Goal: Information Seeking & Learning: Understand process/instructions

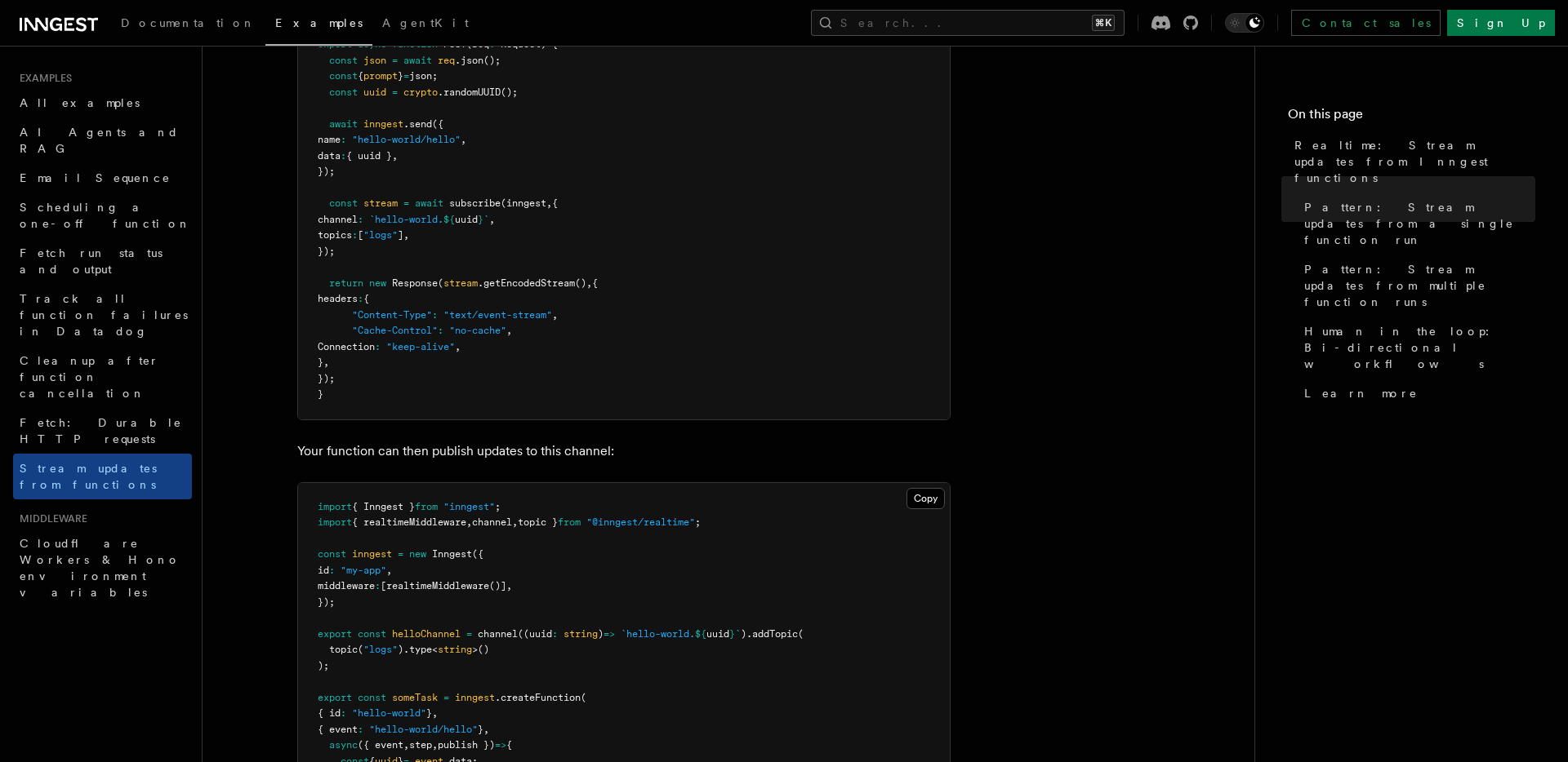
scroll to position [333, 0]
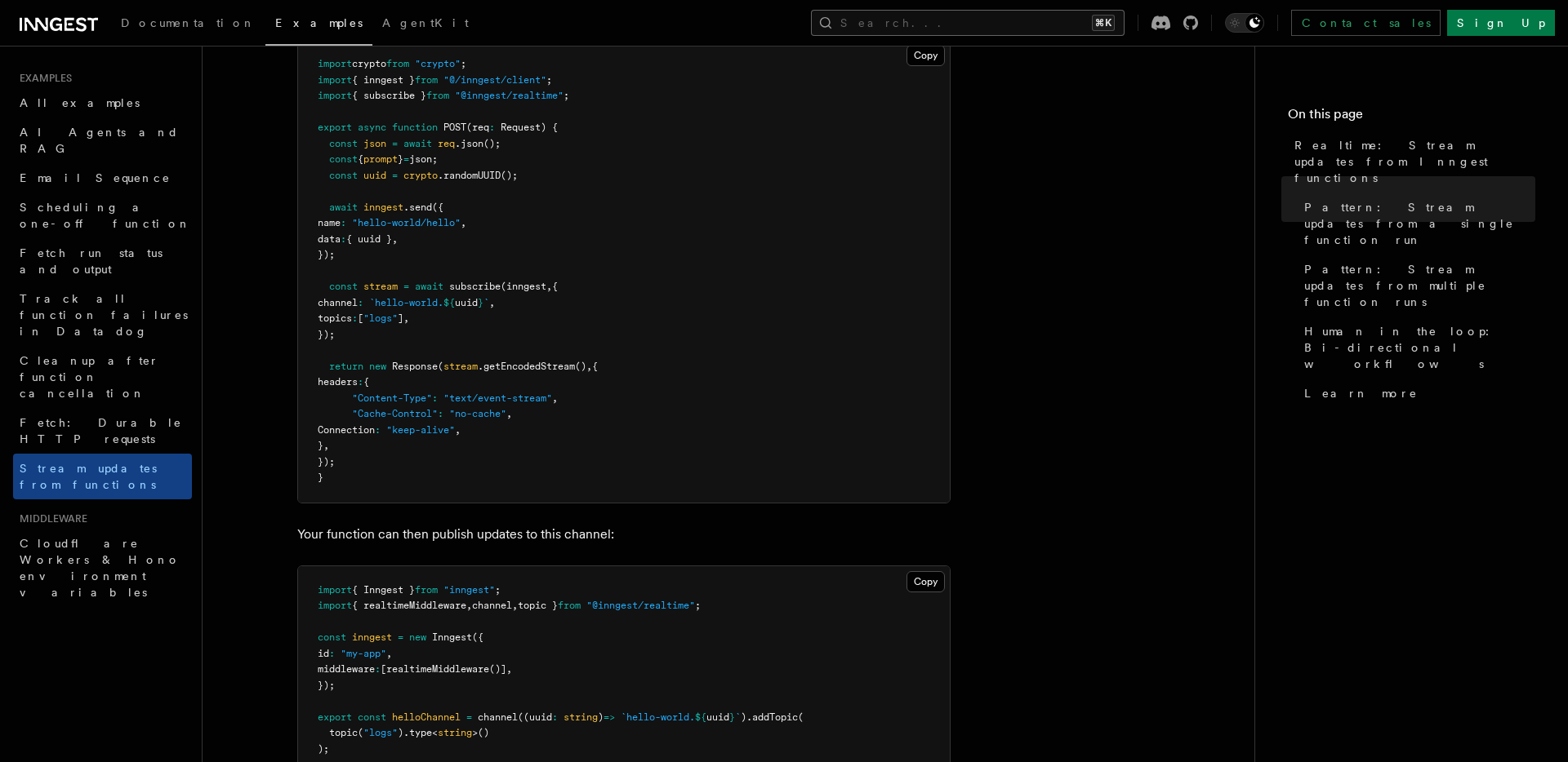
click at [966, 16] on button "Search... ⌘K" at bounding box center [967, 23] width 314 height 26
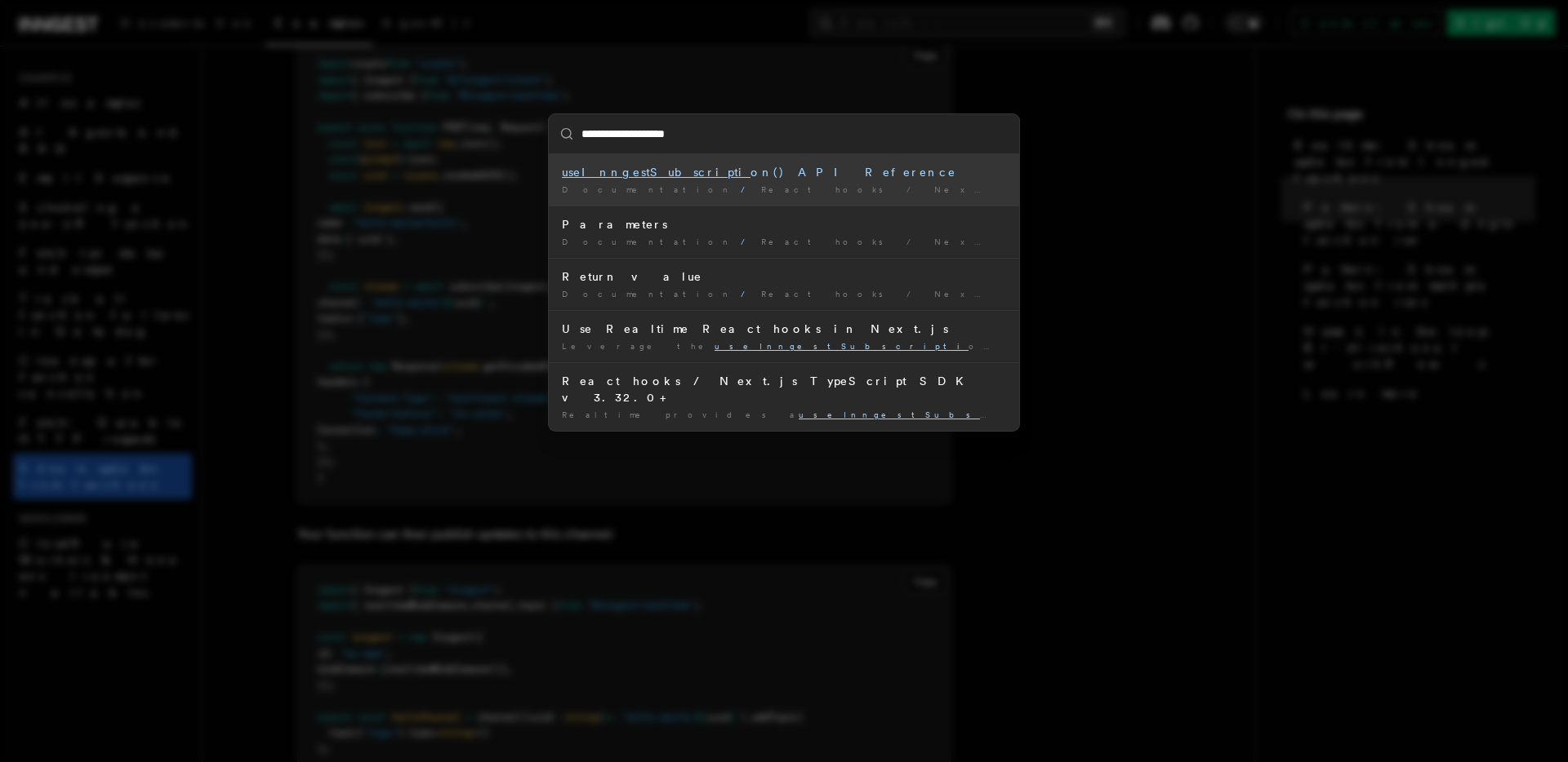
type input "**********"
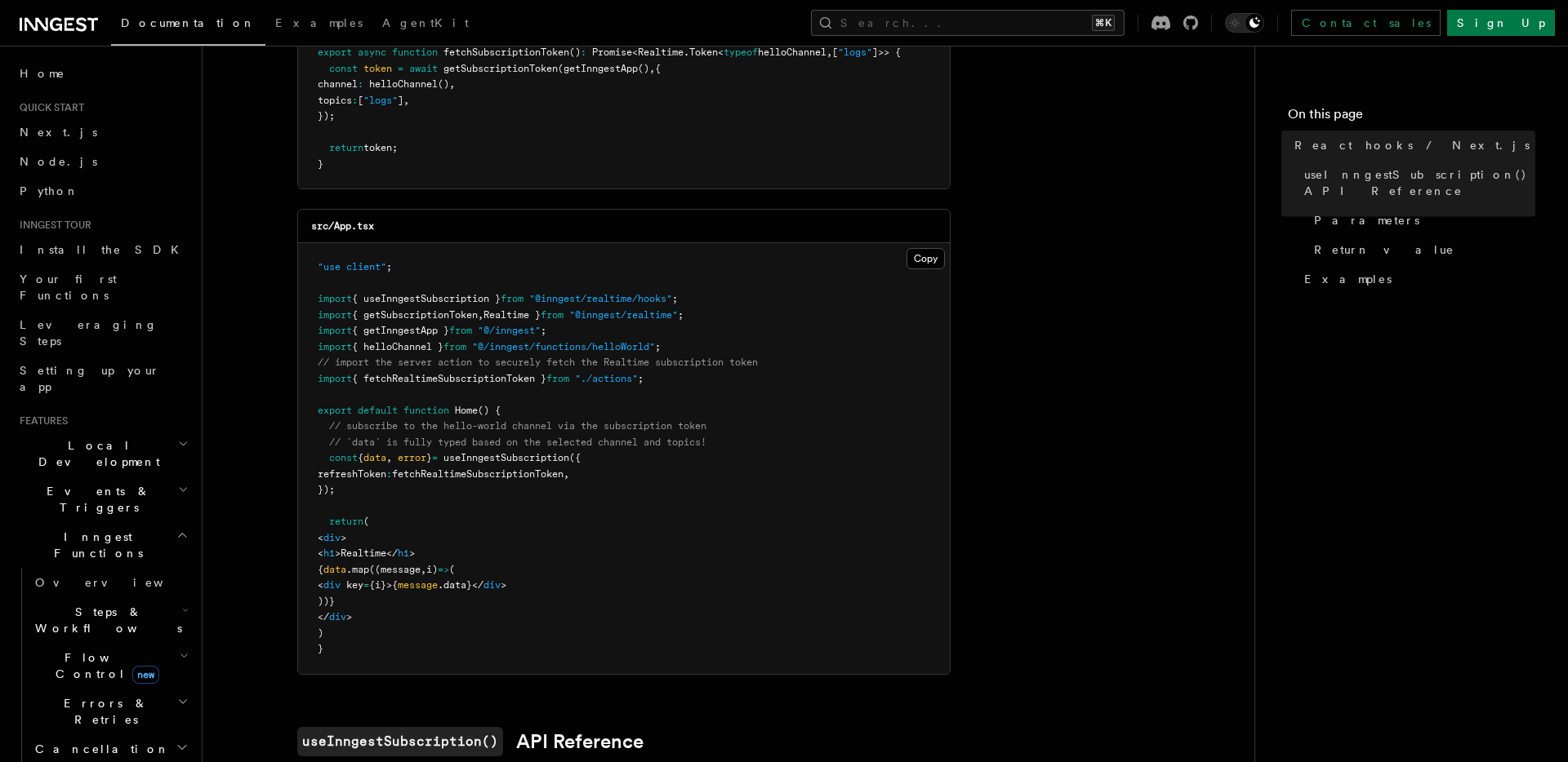
scroll to position [307, 0]
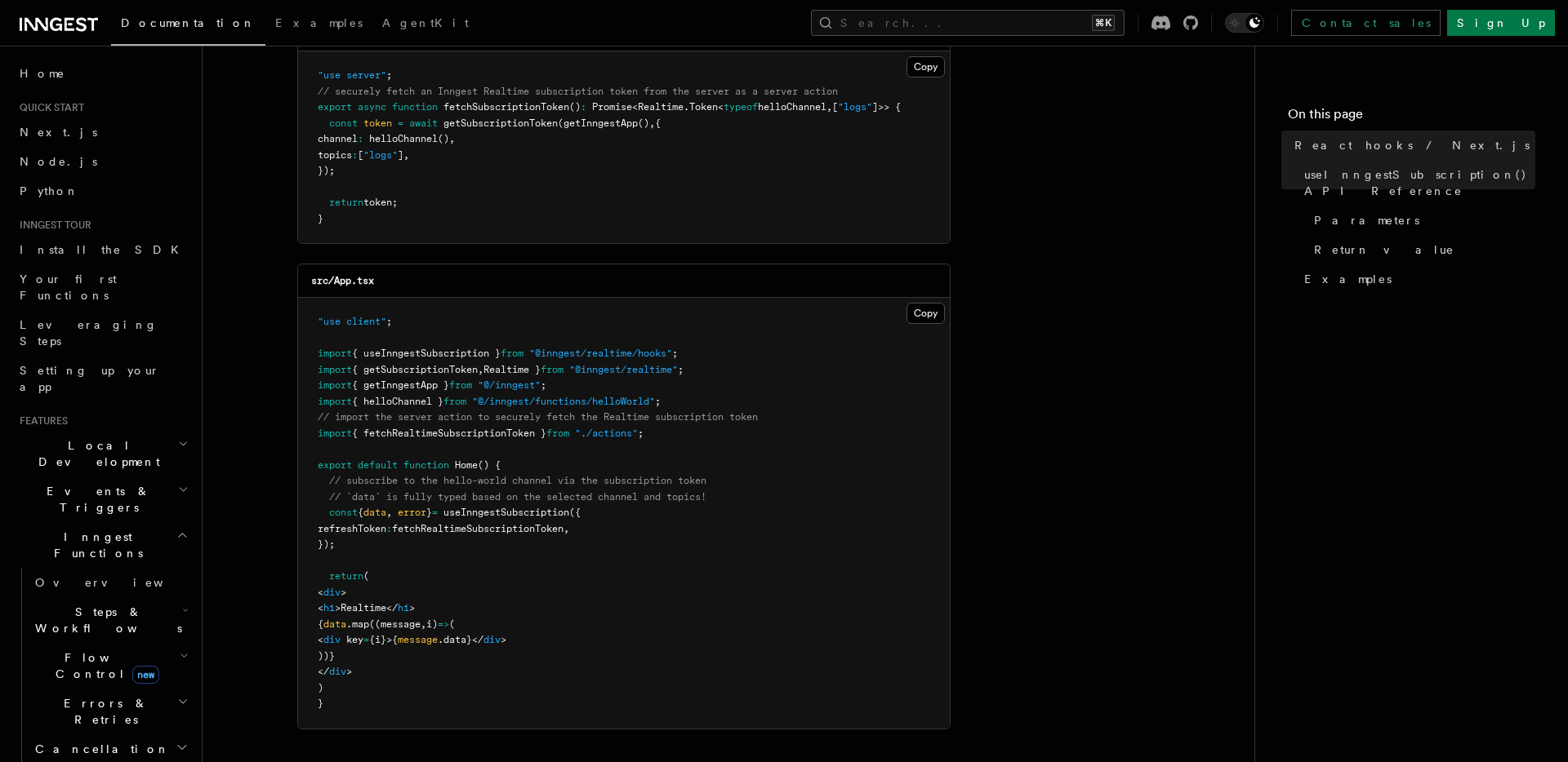
click at [462, 533] on span "fetchRealtimeSubscriptionToken" at bounding box center [478, 529] width 171 height 11
drag, startPoint x: 422, startPoint y: 524, endPoint x: 557, endPoint y: 517, distance: 135.2
click at [557, 517] on code ""use client" ; import { useInngestSubscription } from "@inngest/realtime/hooks"…" at bounding box center [538, 512] width 440 height 394
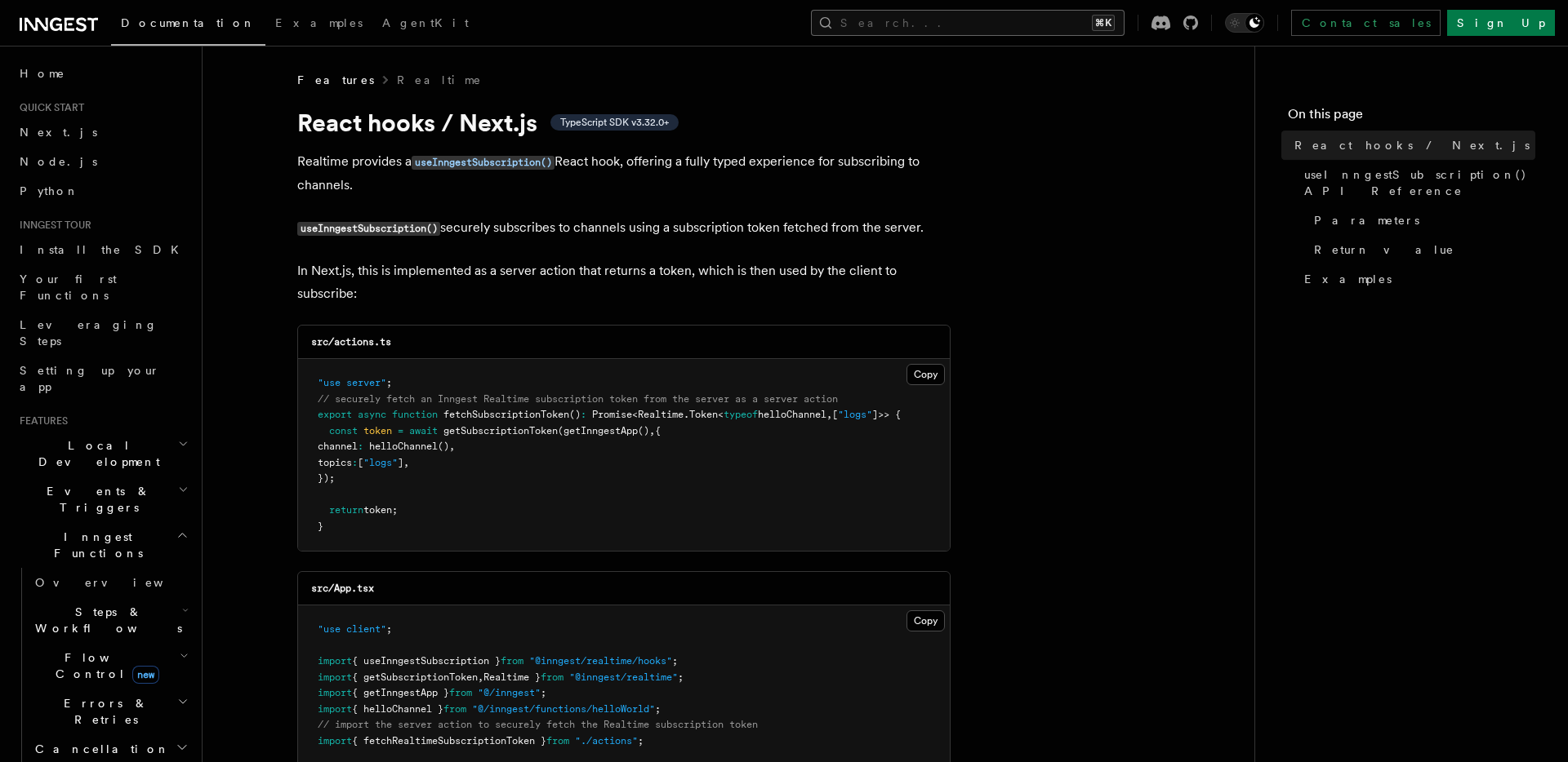
click at [966, 29] on button "Search... ⌘K" at bounding box center [967, 23] width 314 height 26
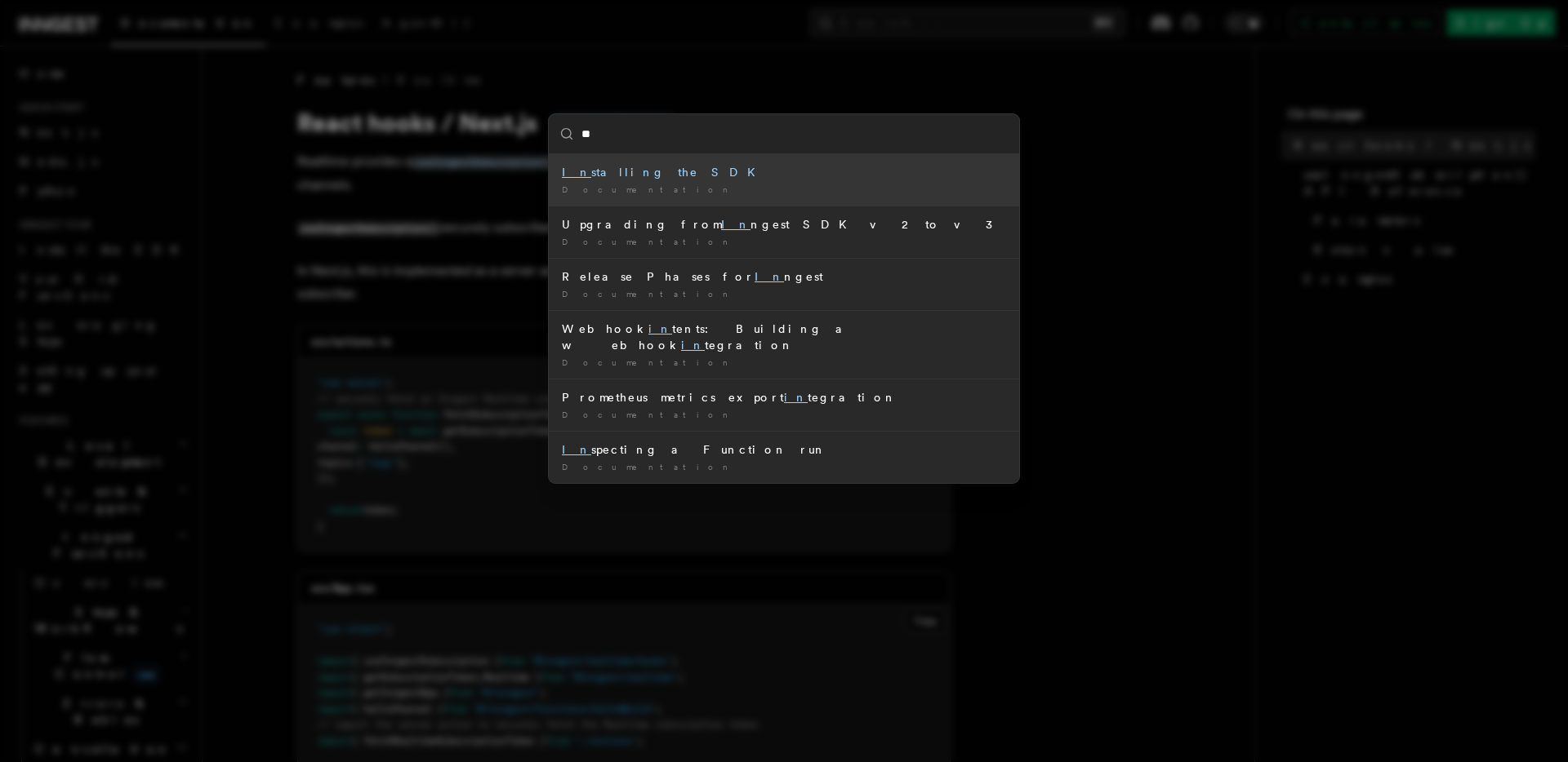
type input "*"
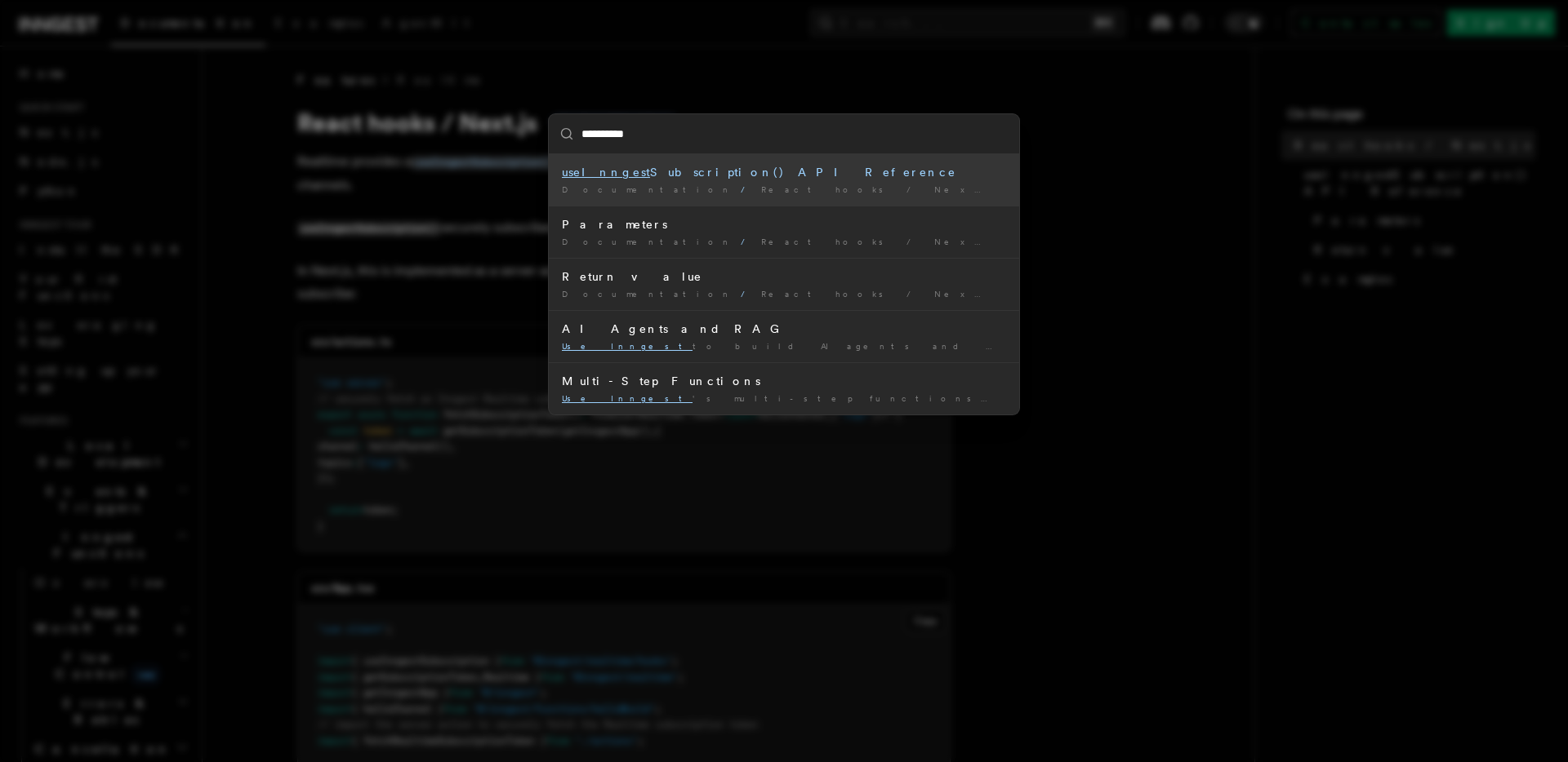
type input "**********"
click at [1122, 139] on div "**********" at bounding box center [784, 381] width 1568 height 762
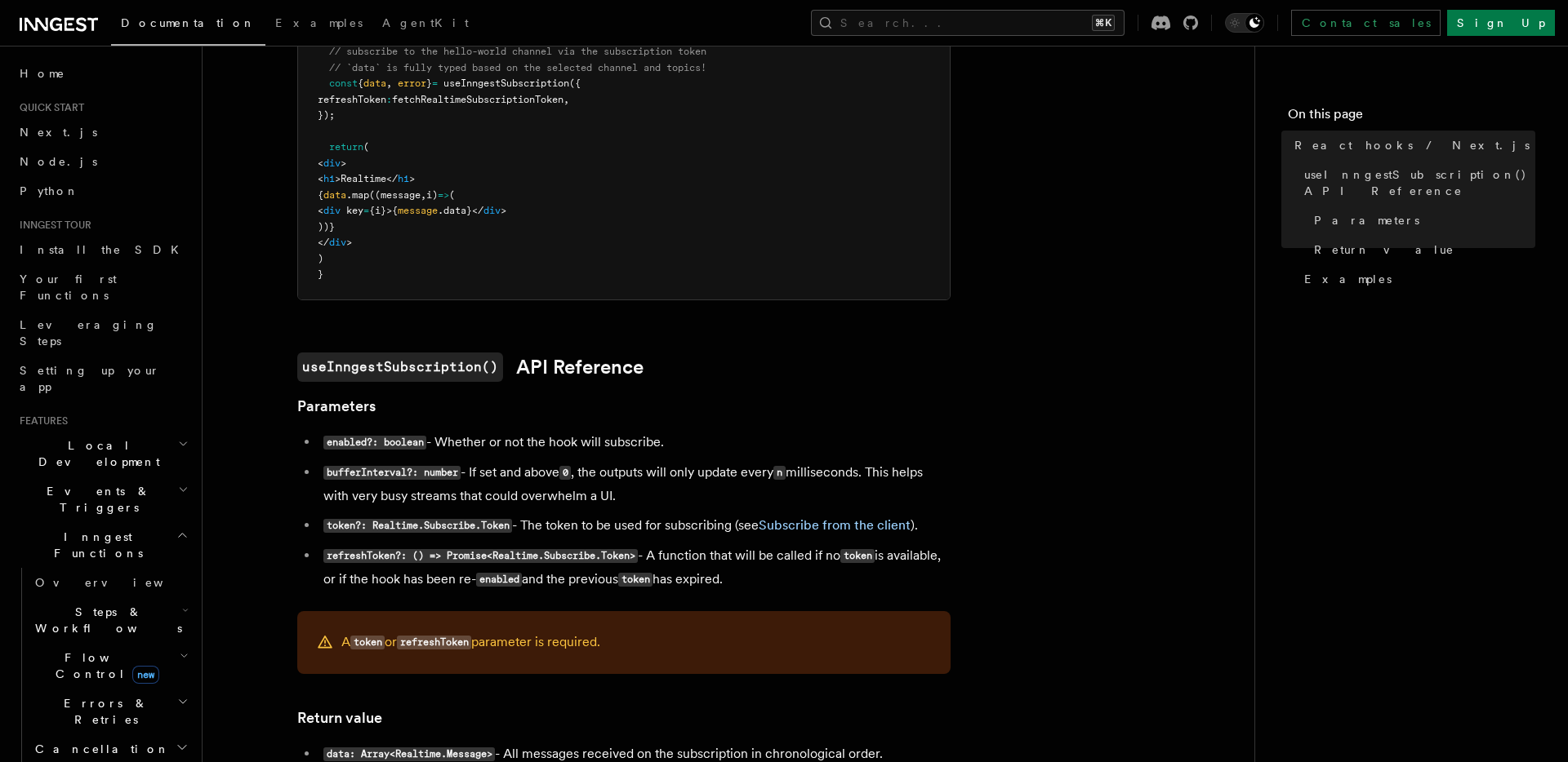
scroll to position [726, 0]
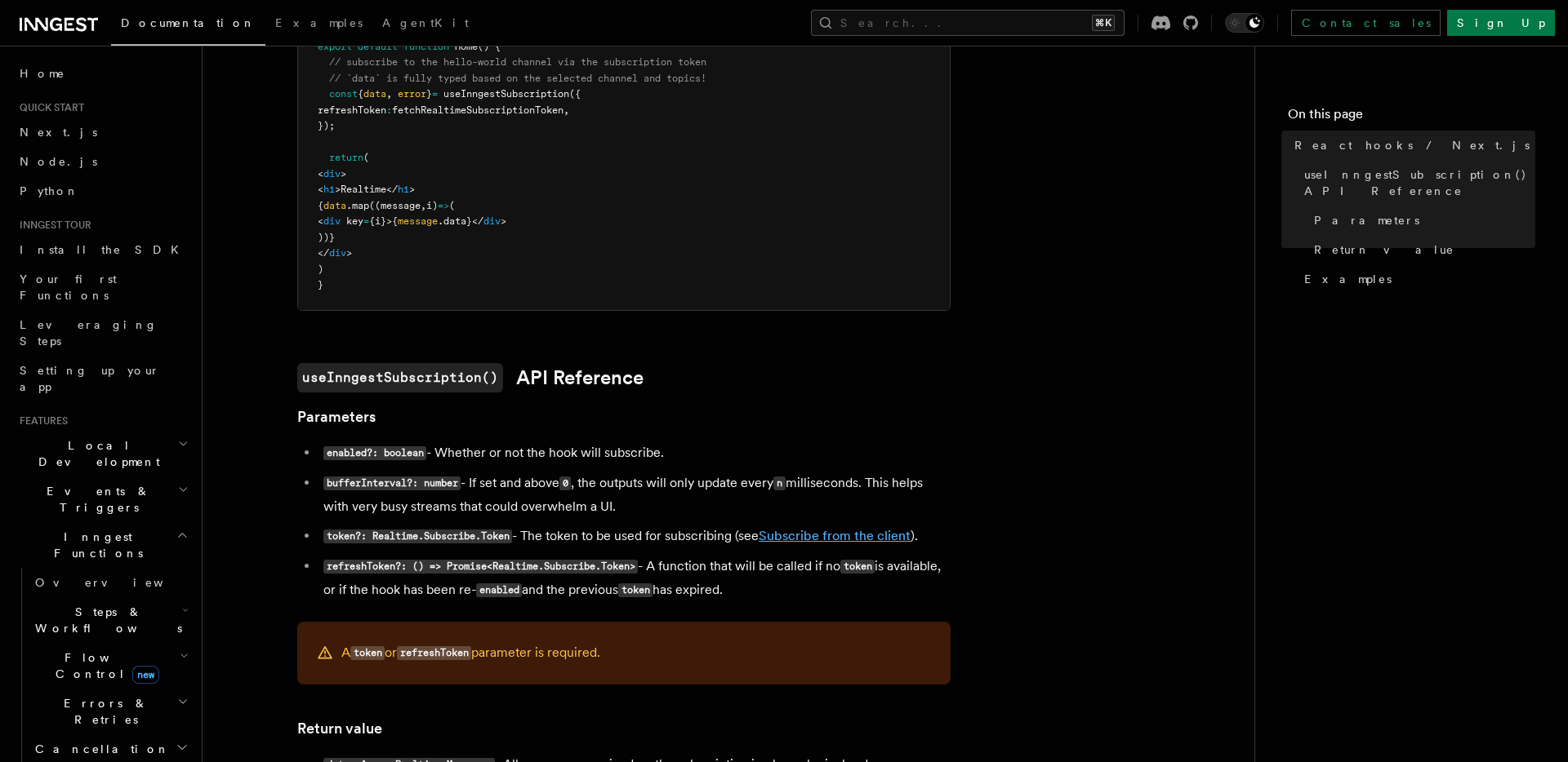
click at [819, 531] on link "Subscribe from the client" at bounding box center [835, 536] width 152 height 16
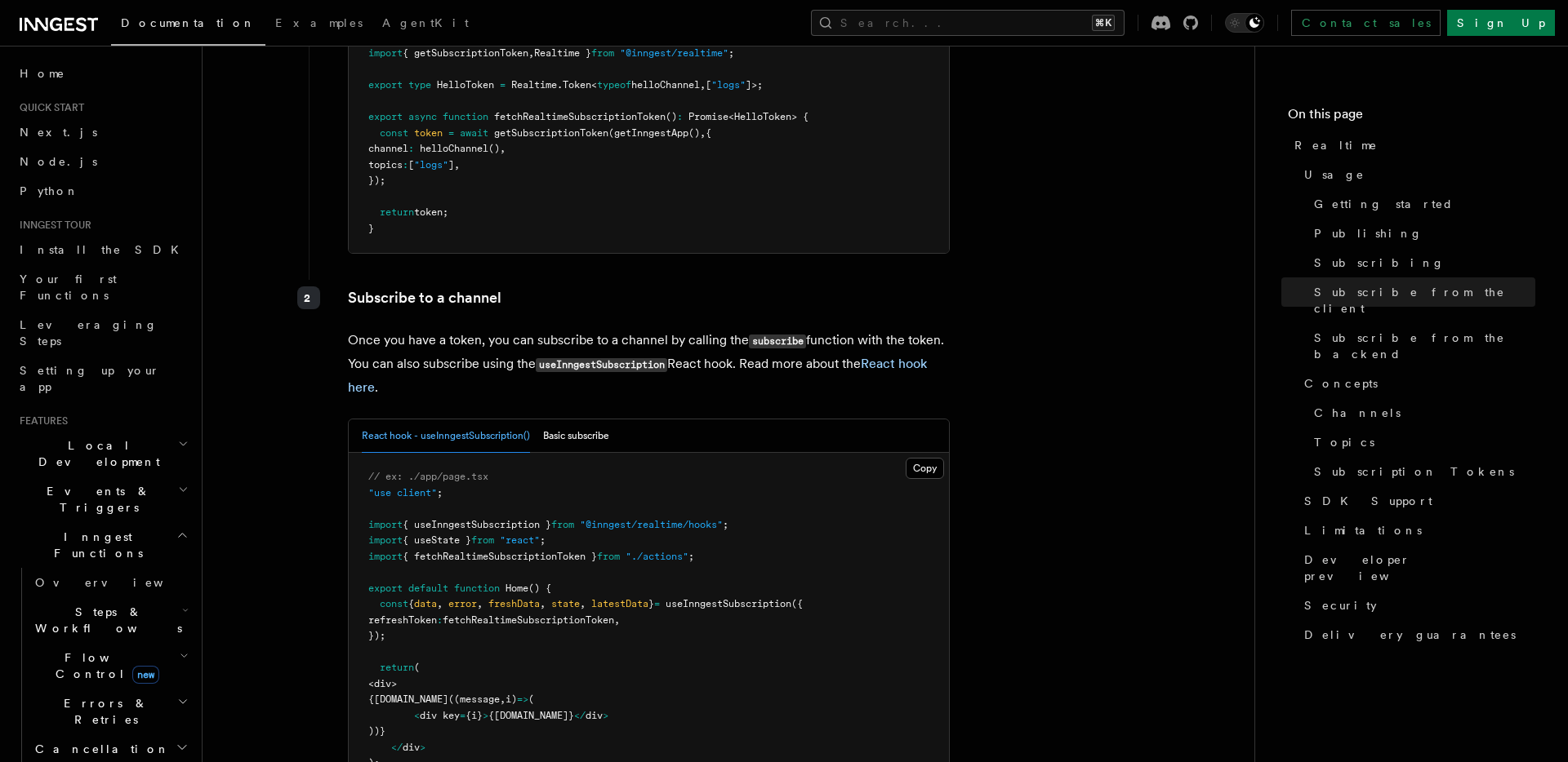
scroll to position [2343, 0]
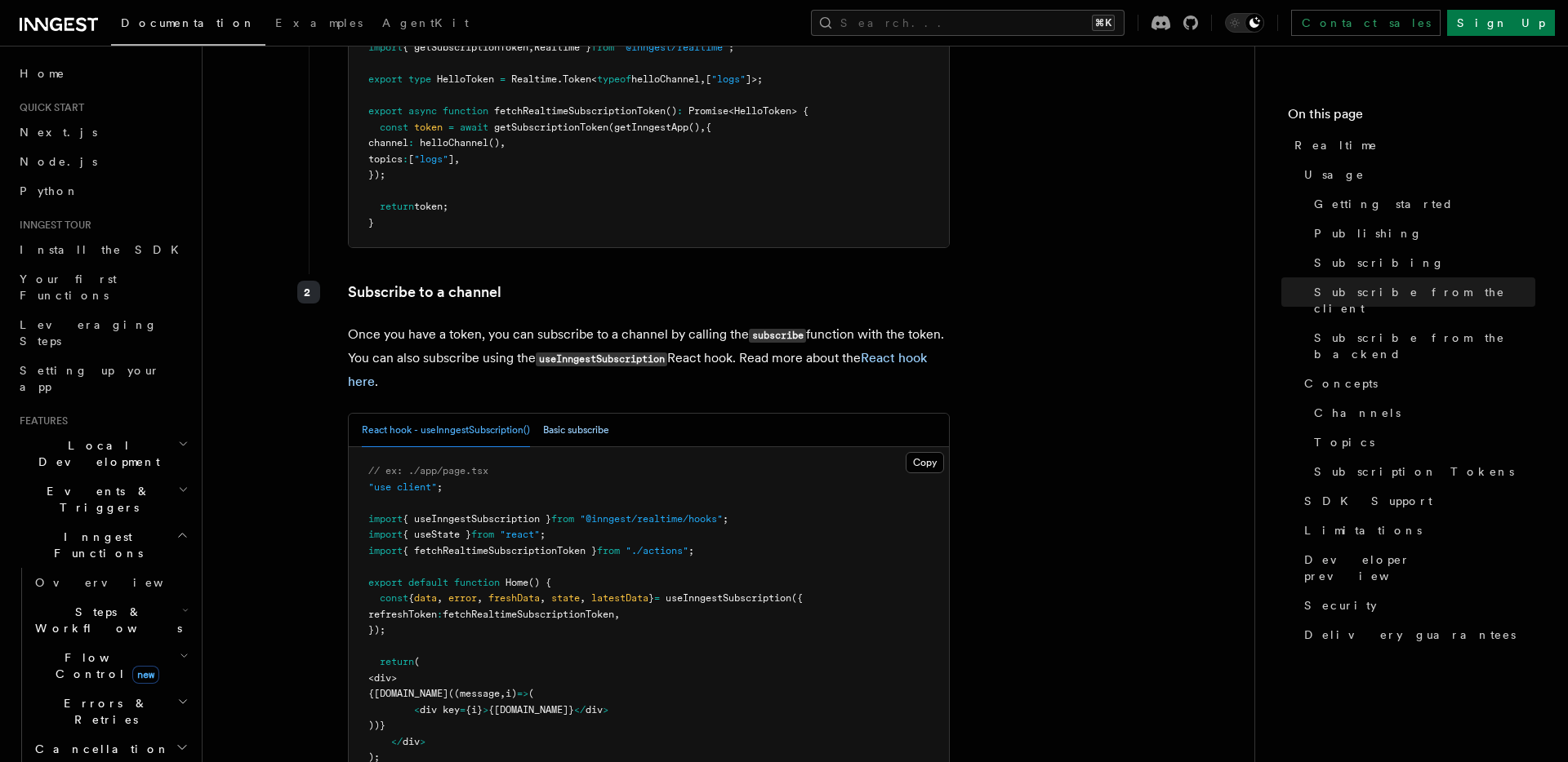
click at [557, 413] on button "Basic subscribe" at bounding box center [576, 430] width 66 height 34
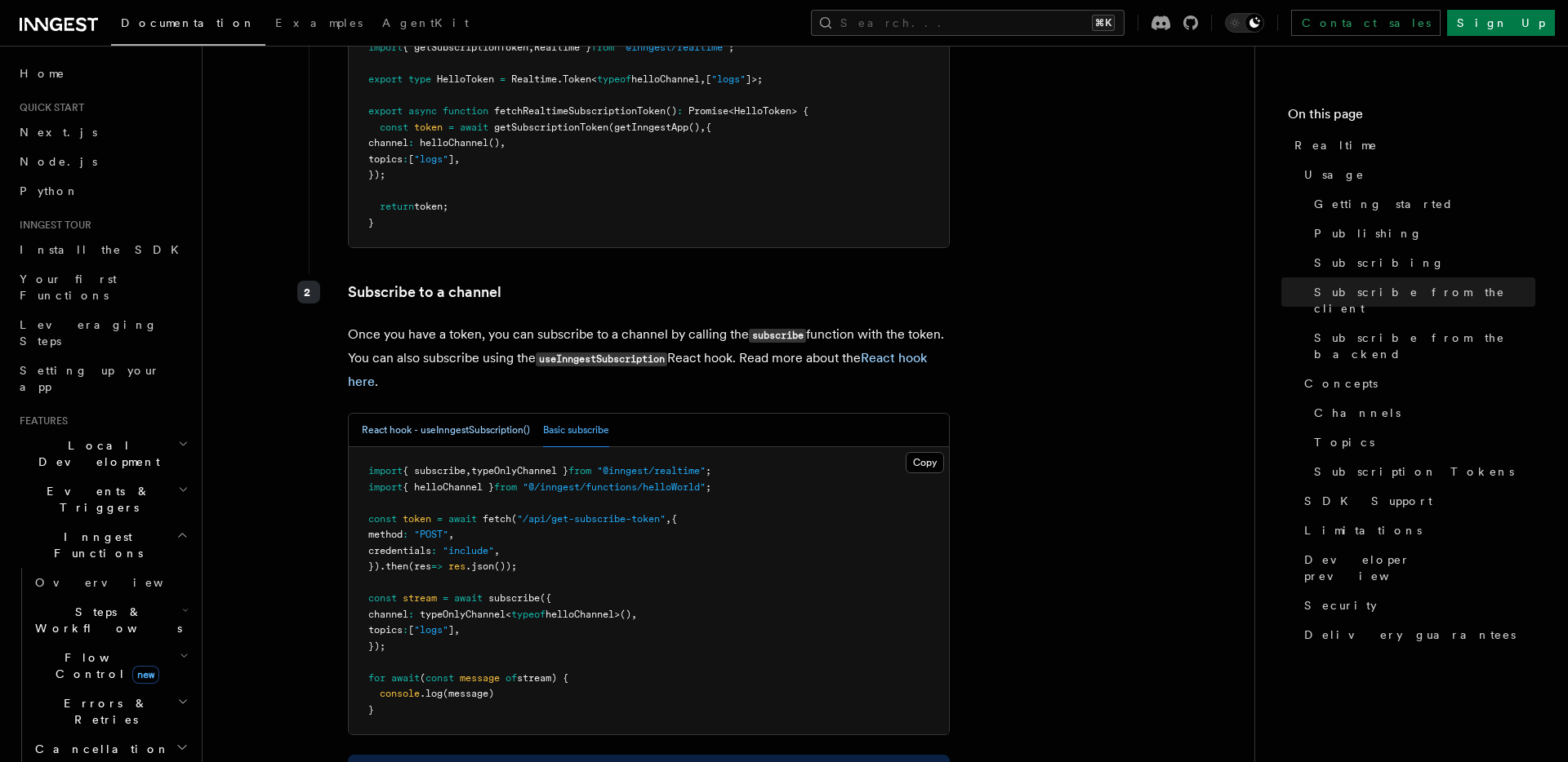
click at [445, 413] on button "React hook - useInngestSubscription()" at bounding box center [446, 430] width 168 height 34
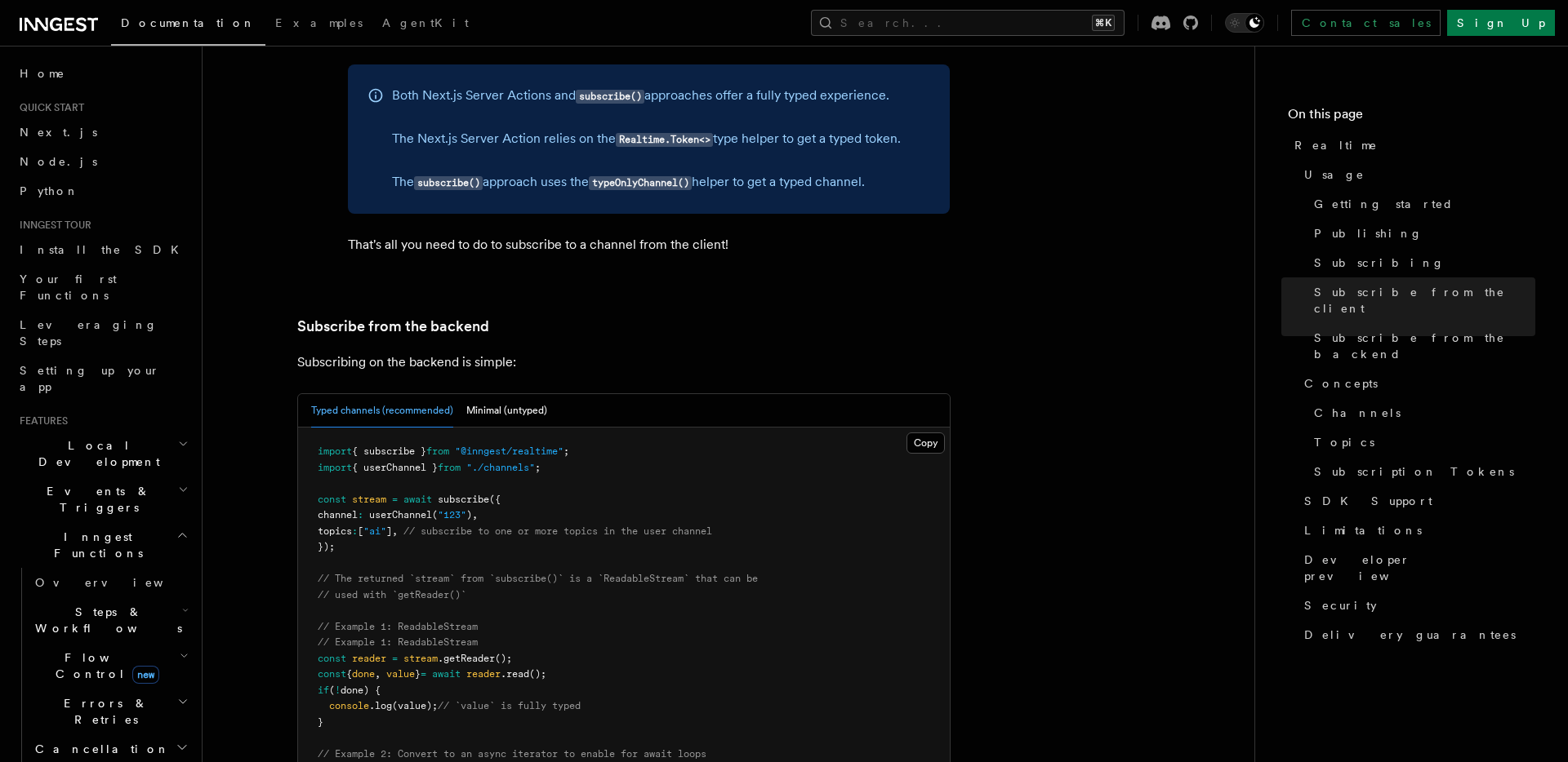
scroll to position [3103, 0]
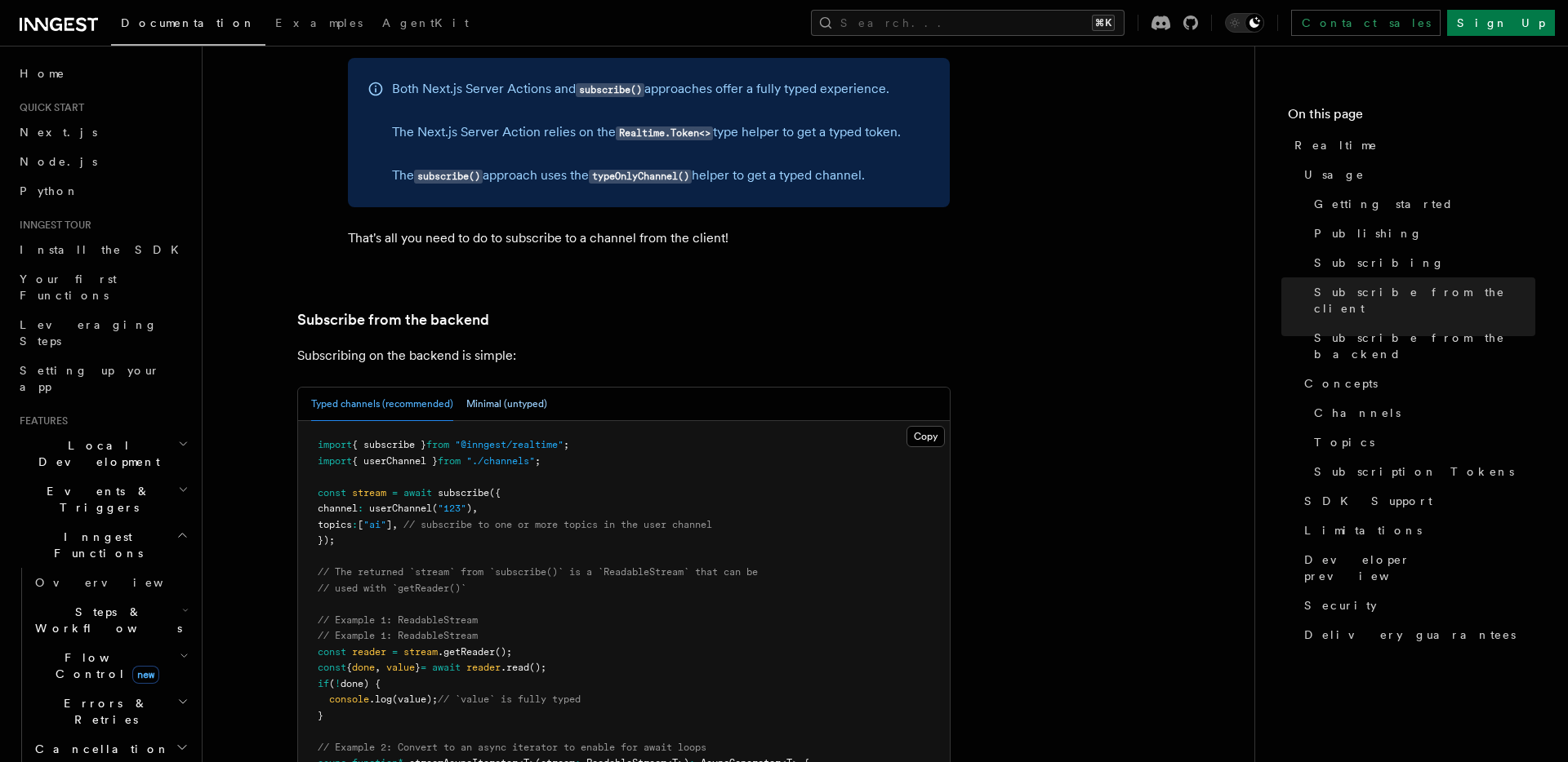
click at [536, 388] on button "Minimal (untyped)" at bounding box center [507, 405] width 81 height 34
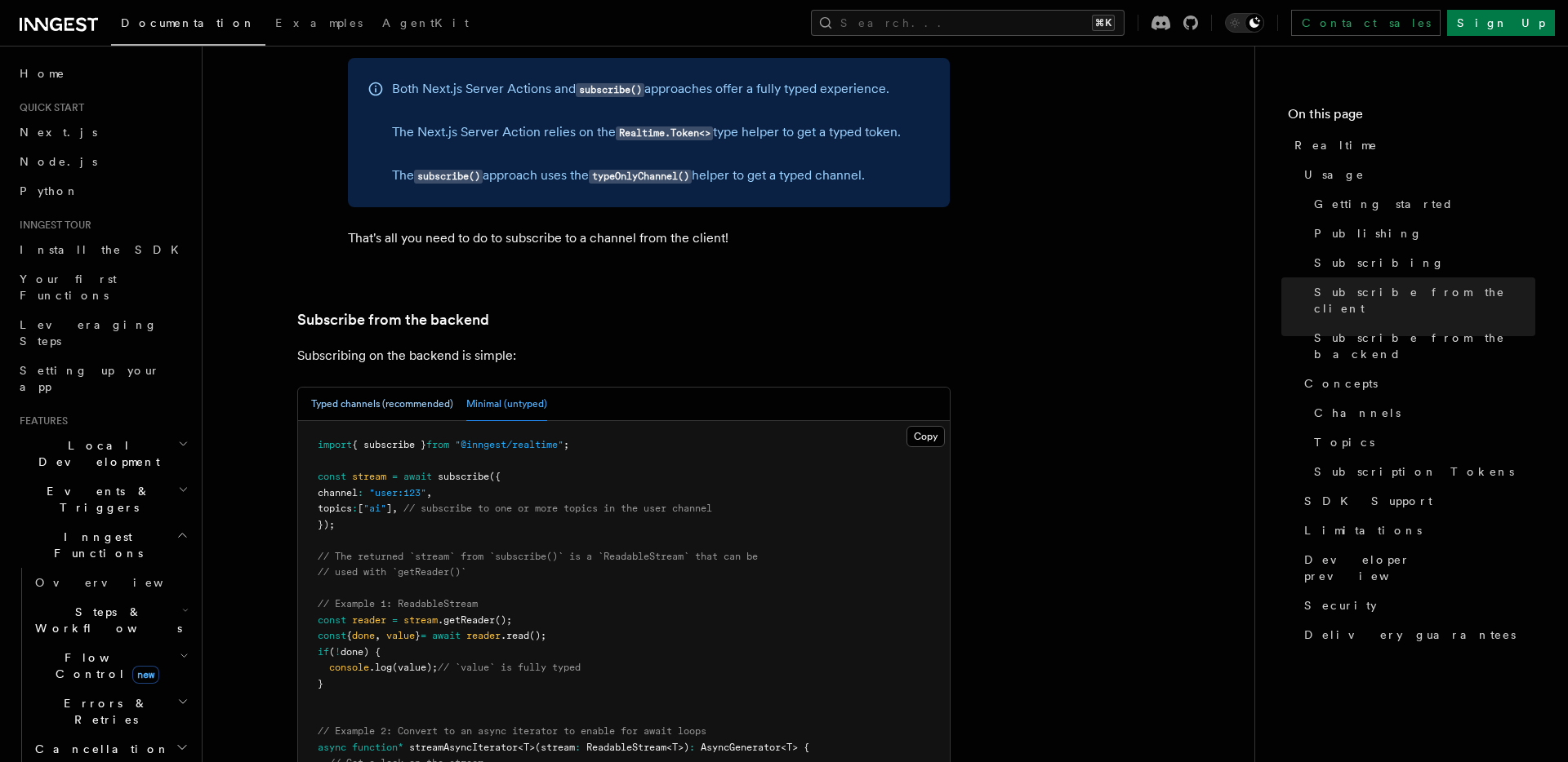
click at [424, 388] on button "Typed channels (recommended)" at bounding box center [382, 405] width 142 height 34
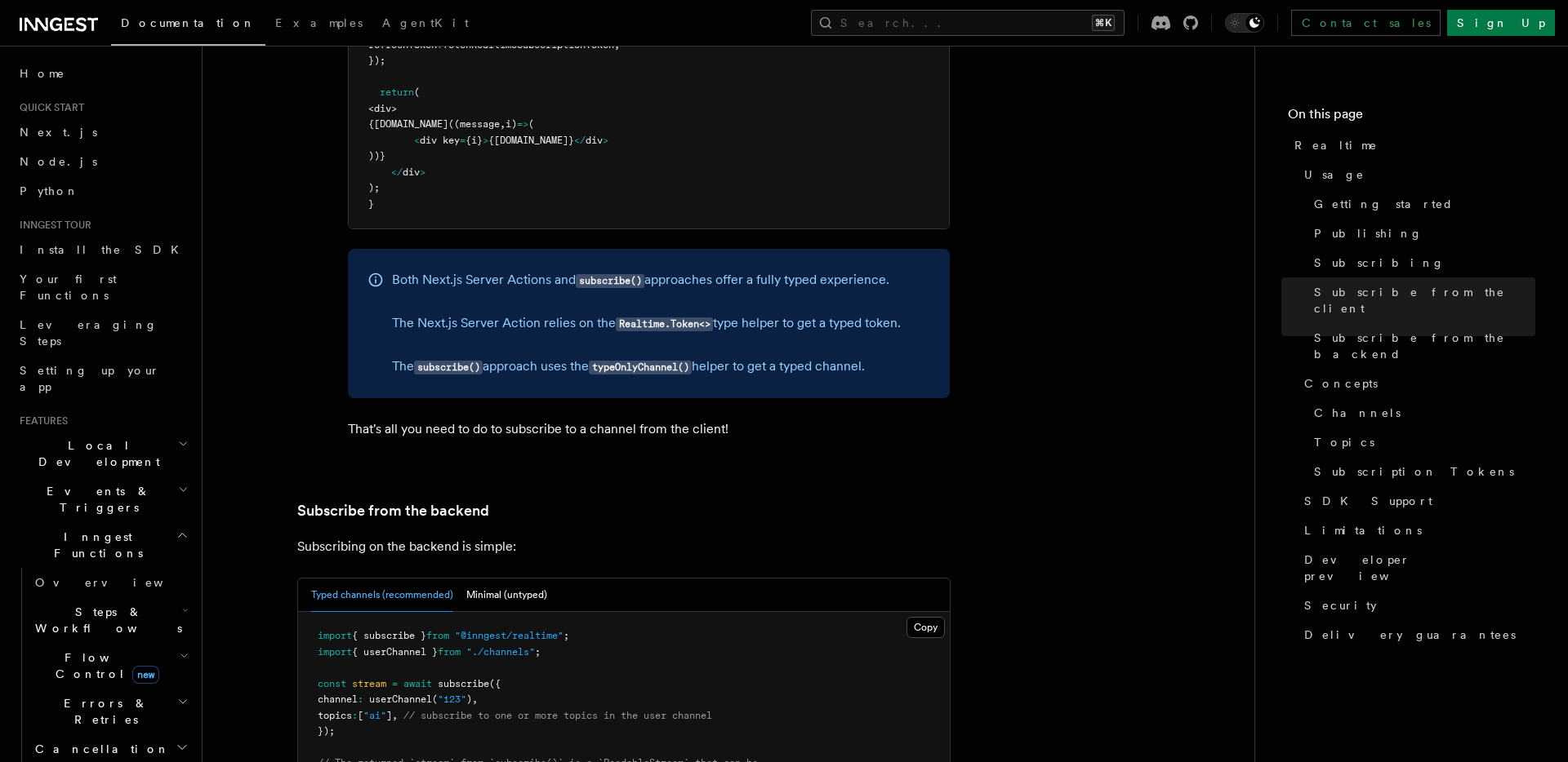
scroll to position [3103, 0]
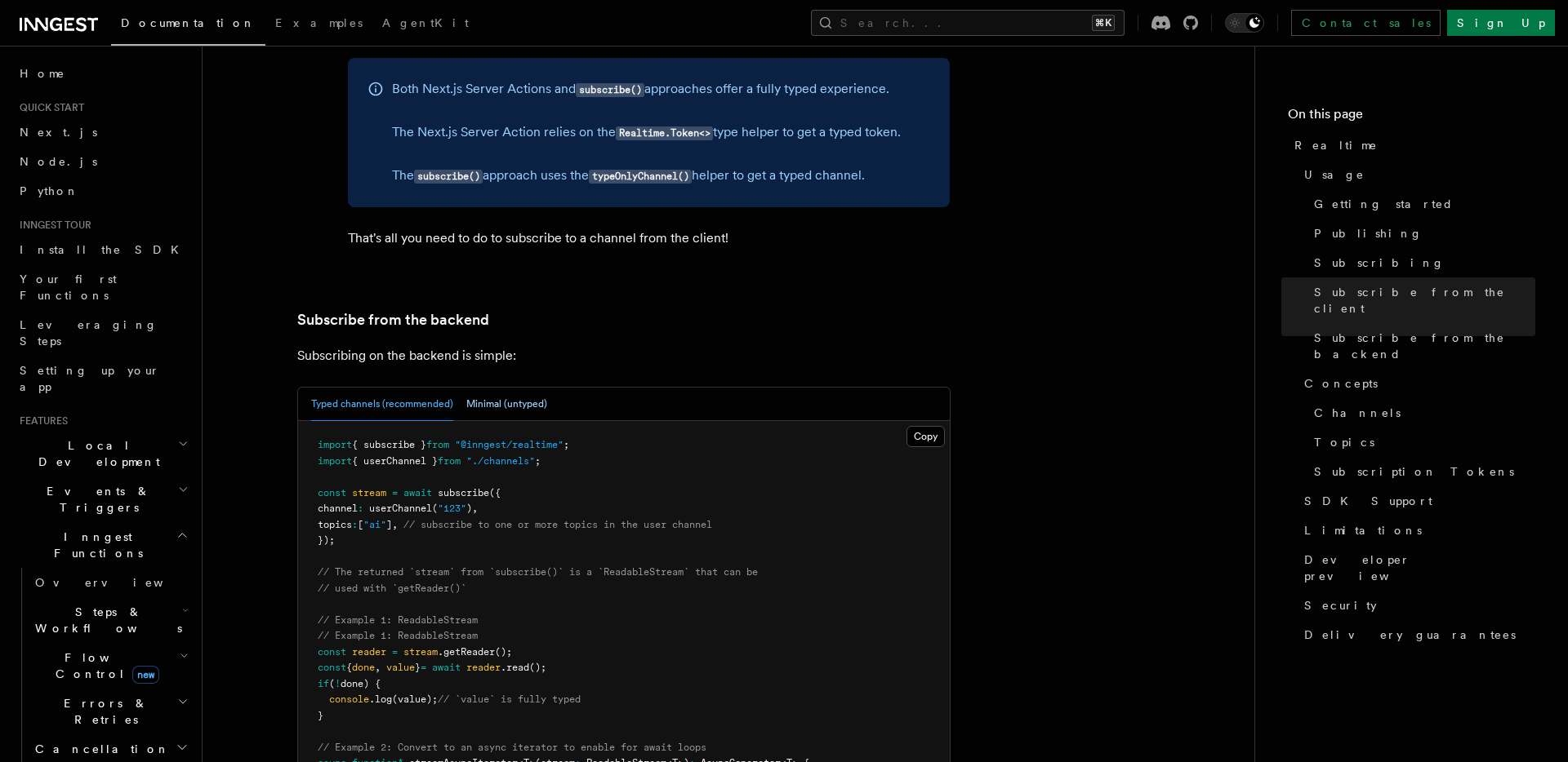
click at [520, 388] on button "Minimal (untyped)" at bounding box center [507, 405] width 81 height 34
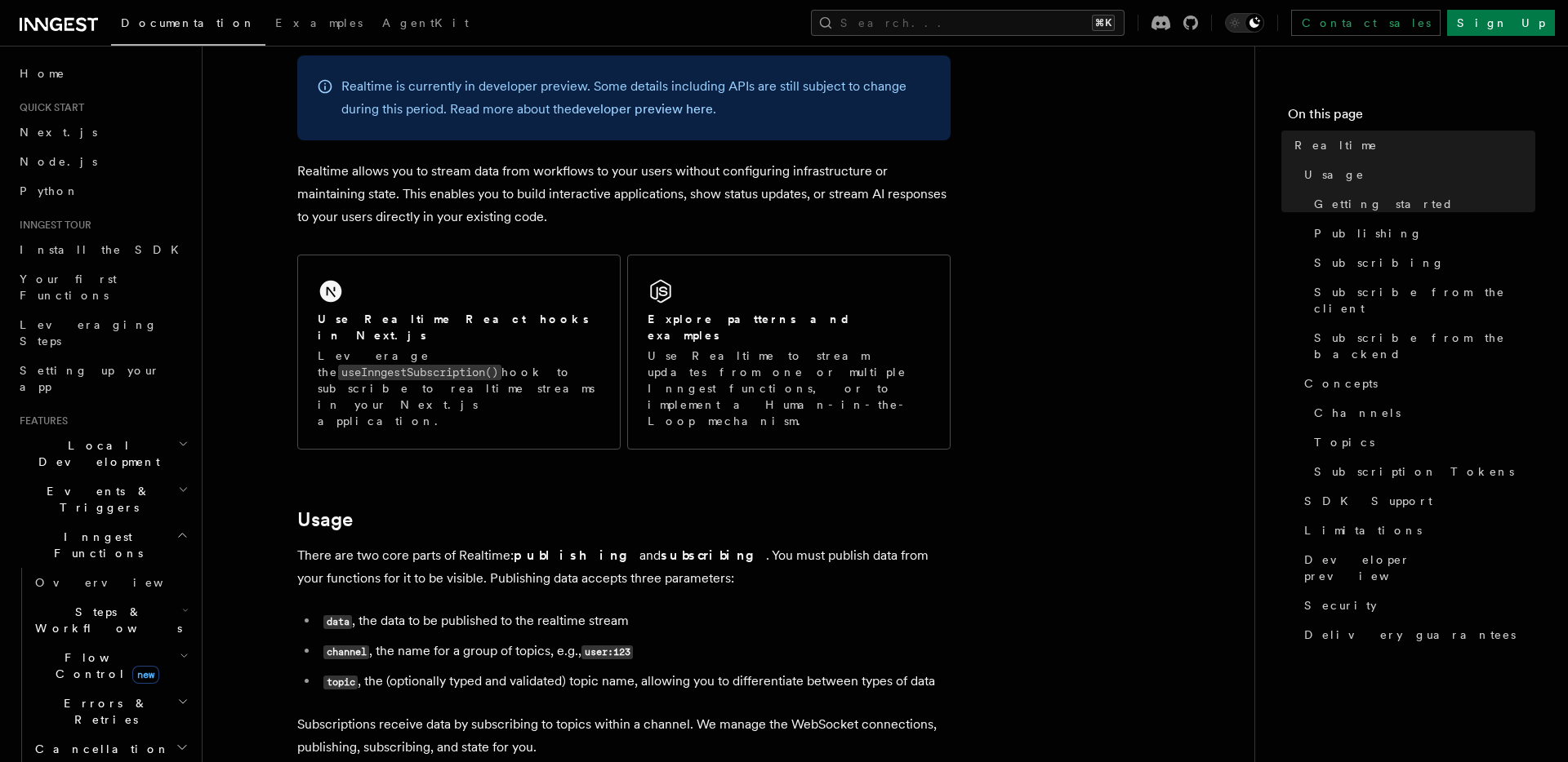
scroll to position [0, 0]
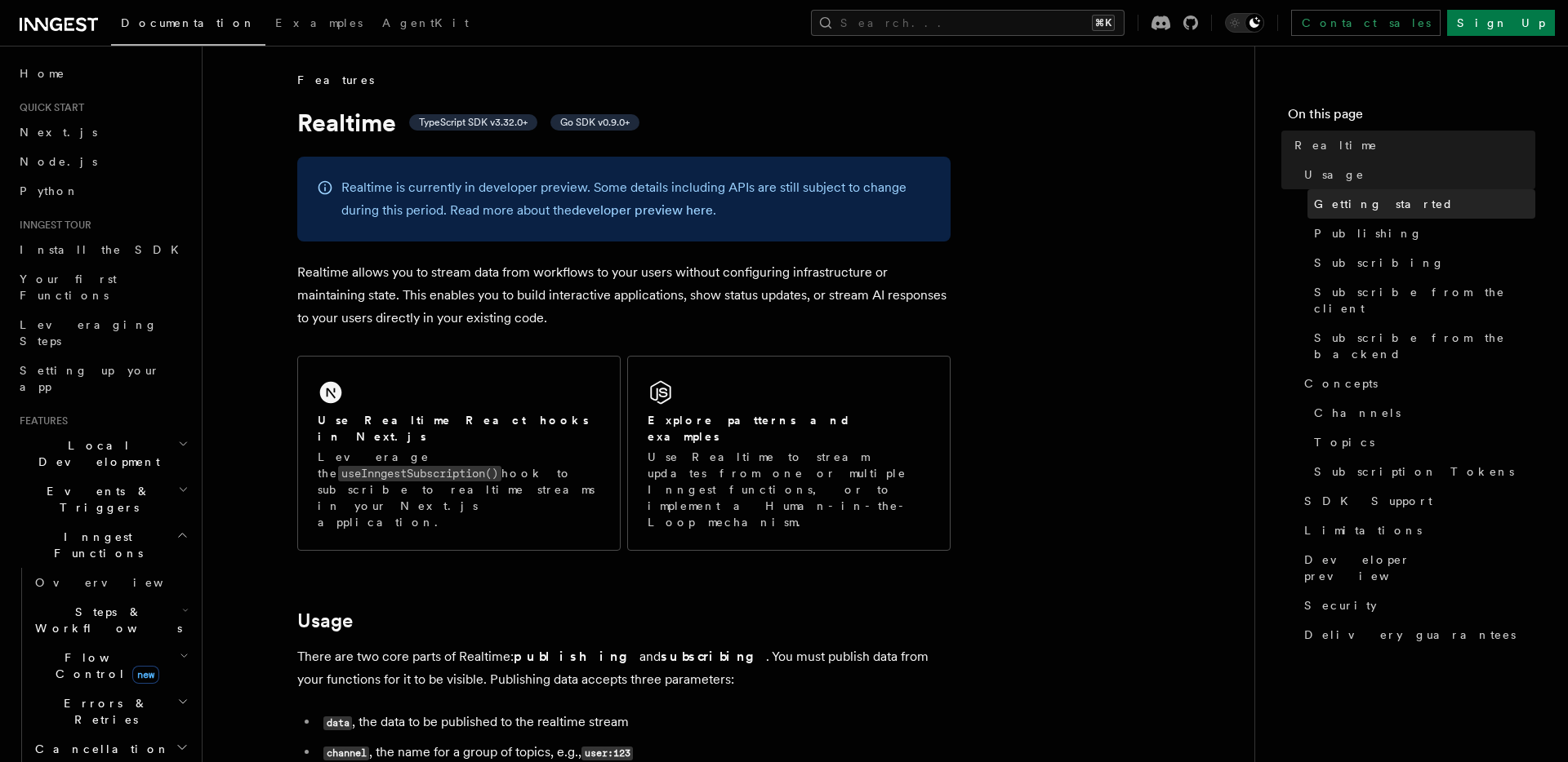
click at [1355, 200] on span "Getting started" at bounding box center [1384, 203] width 140 height 16
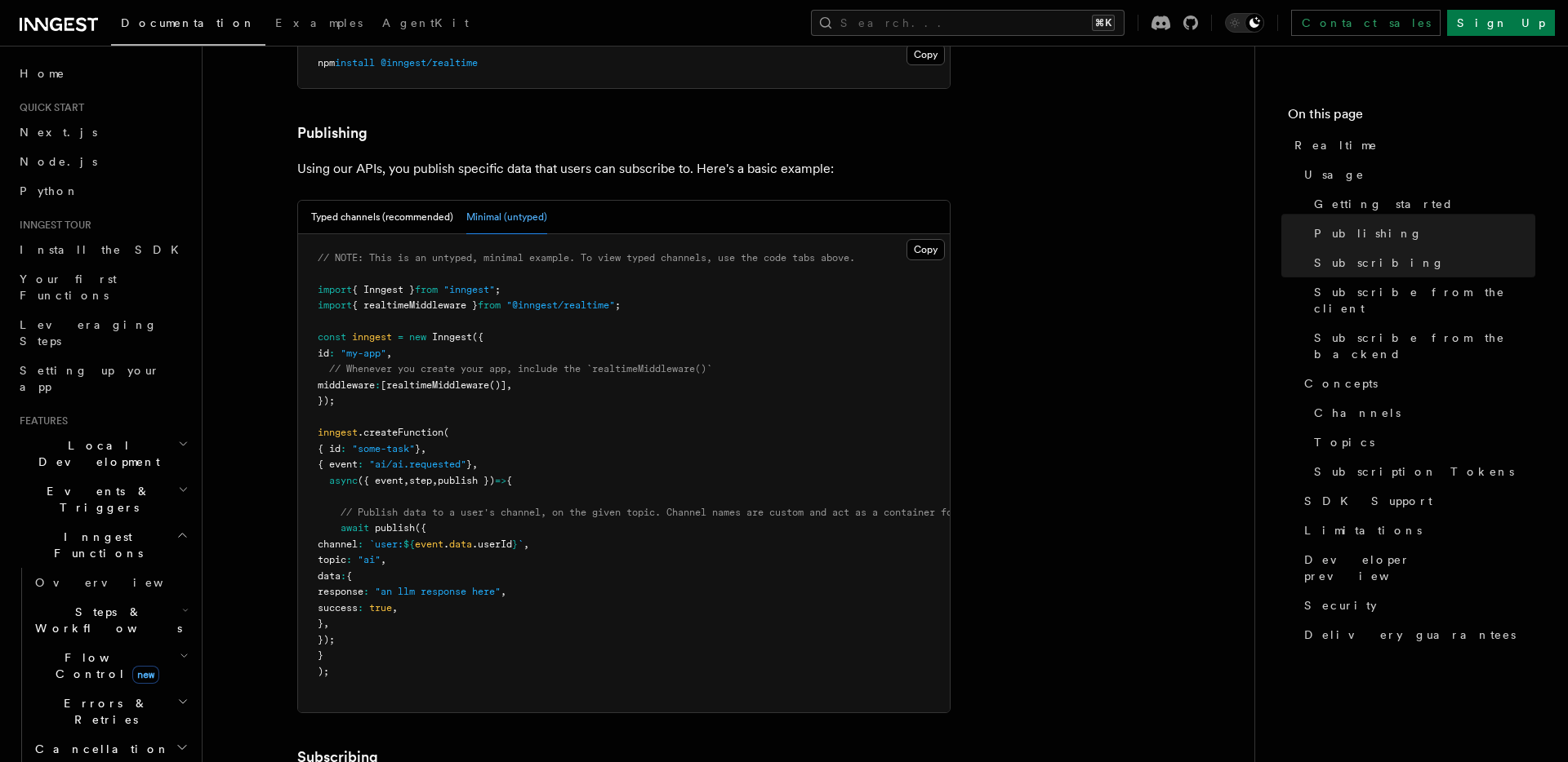
scroll to position [970, 0]
click at [417, 198] on button "Typed channels (recommended)" at bounding box center [382, 215] width 142 height 34
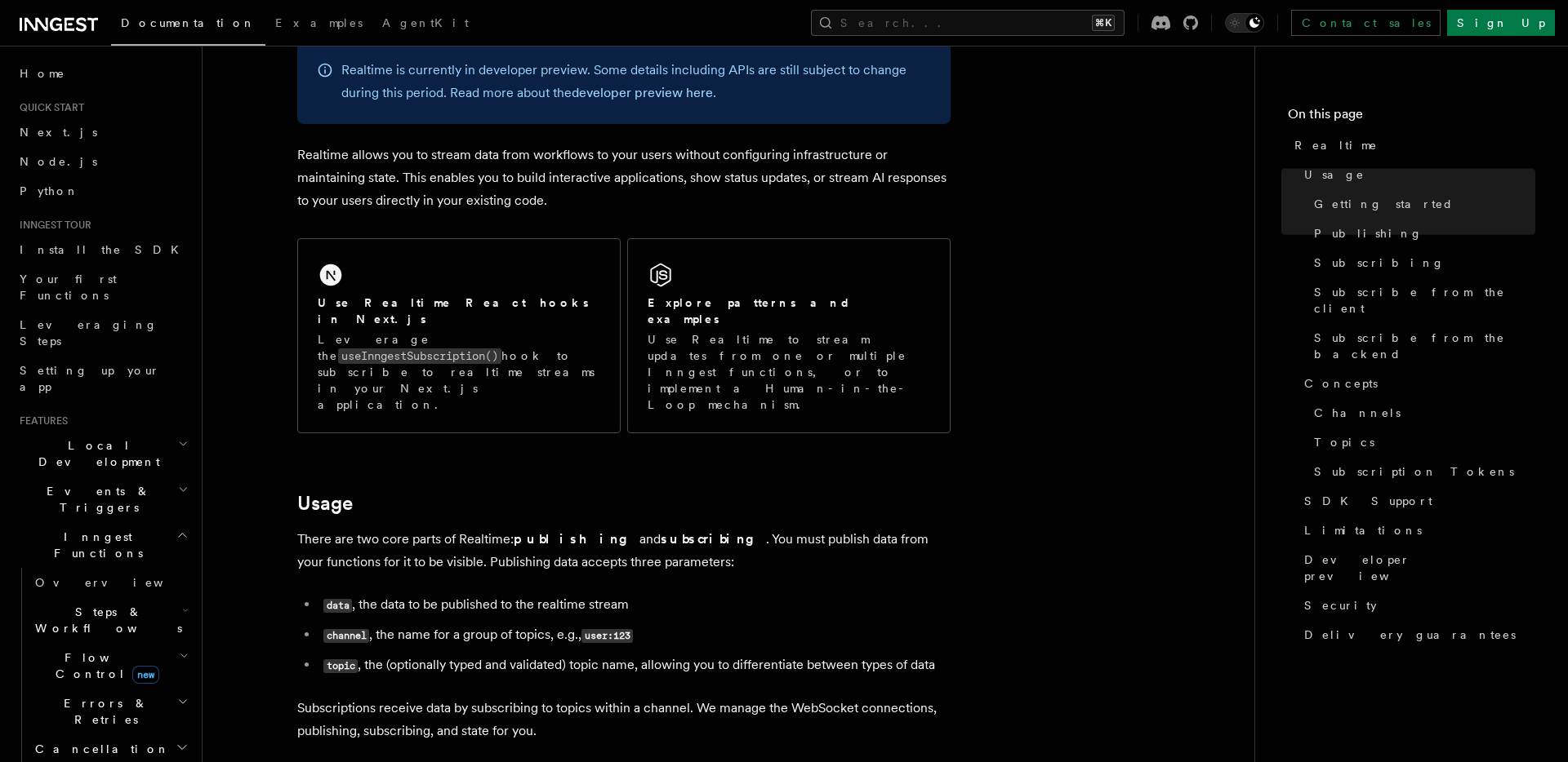
scroll to position [0, 0]
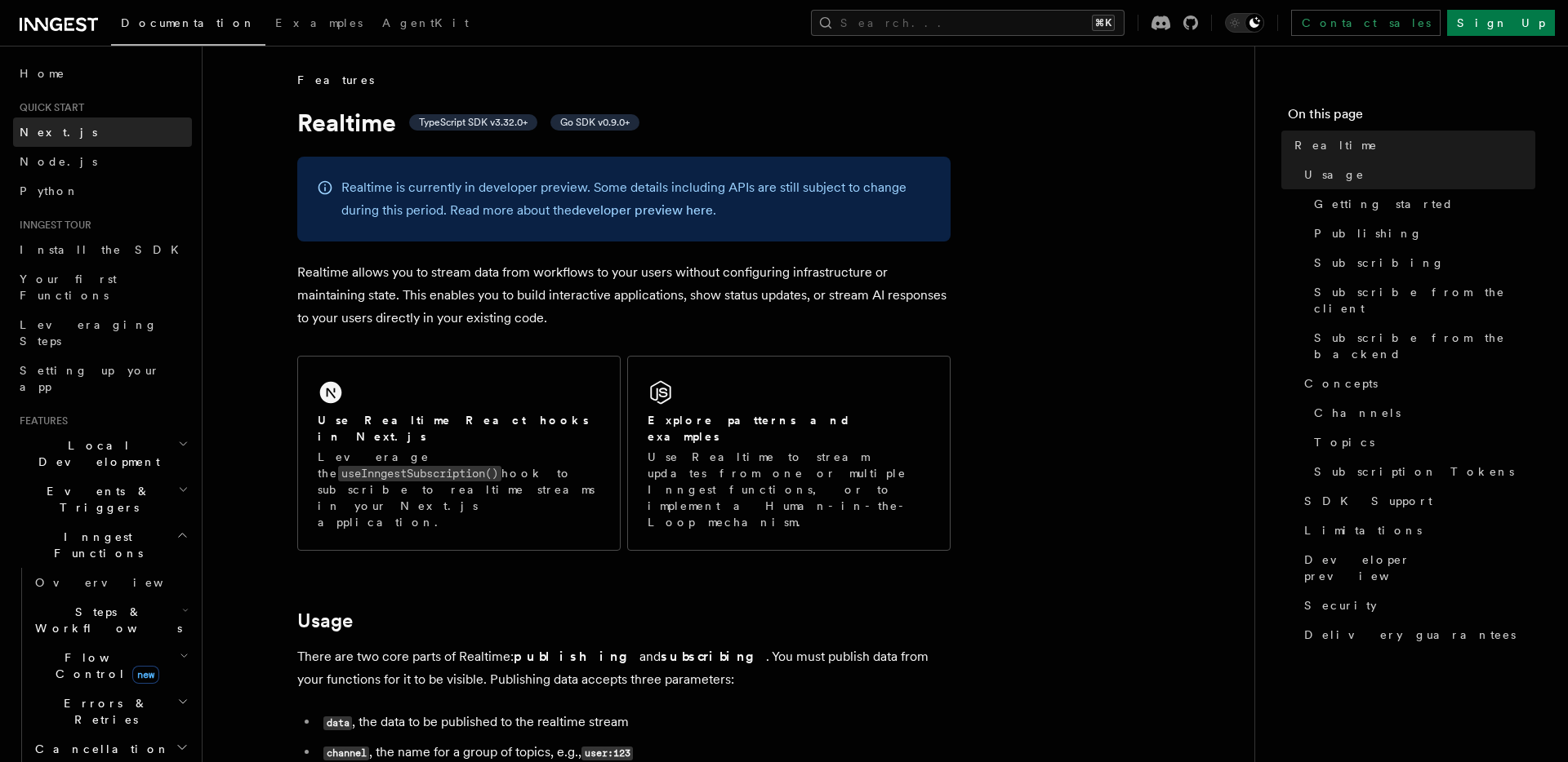
click at [73, 132] on link "Next.js" at bounding box center [102, 132] width 179 height 29
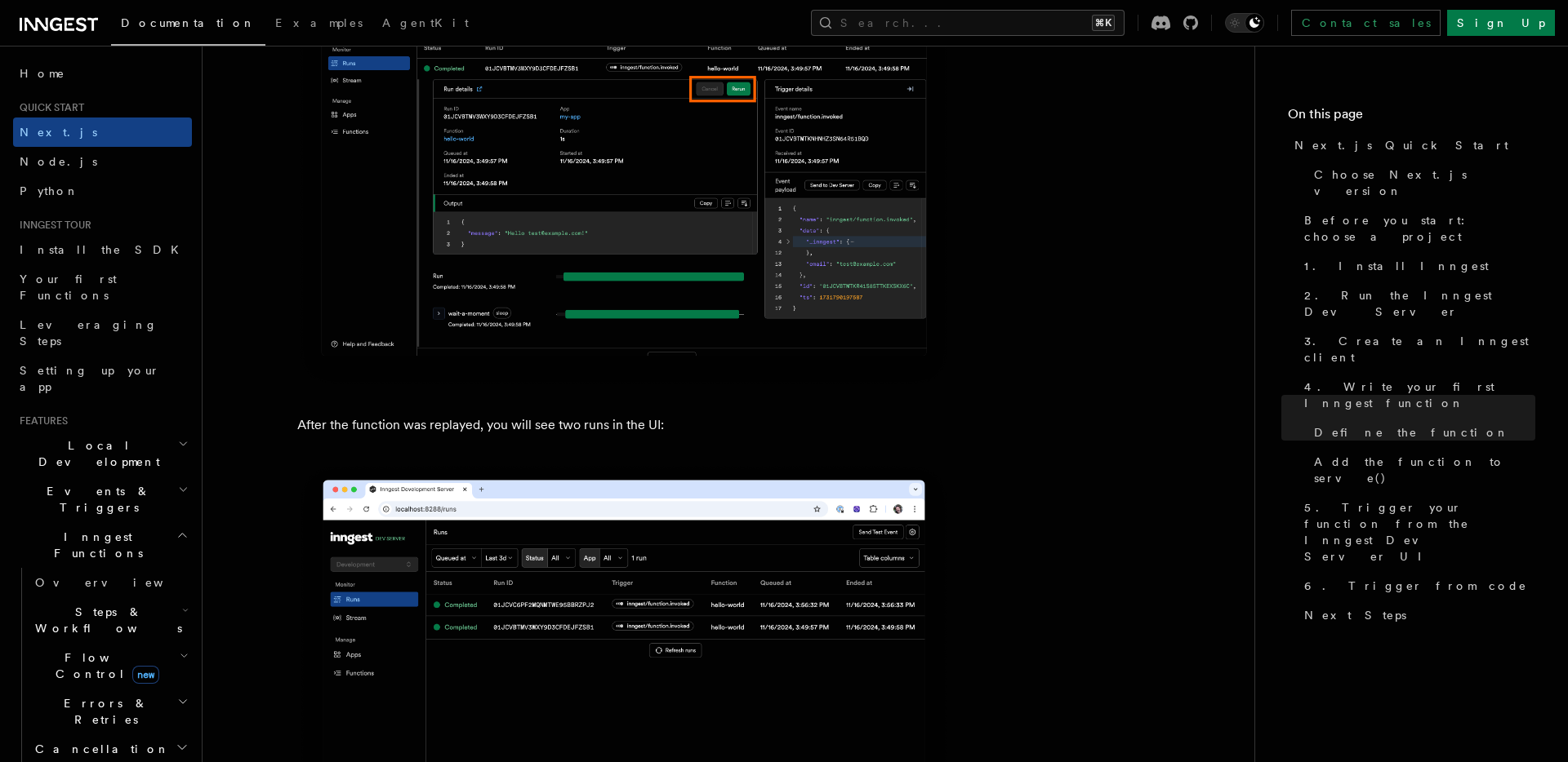
scroll to position [7333, 0]
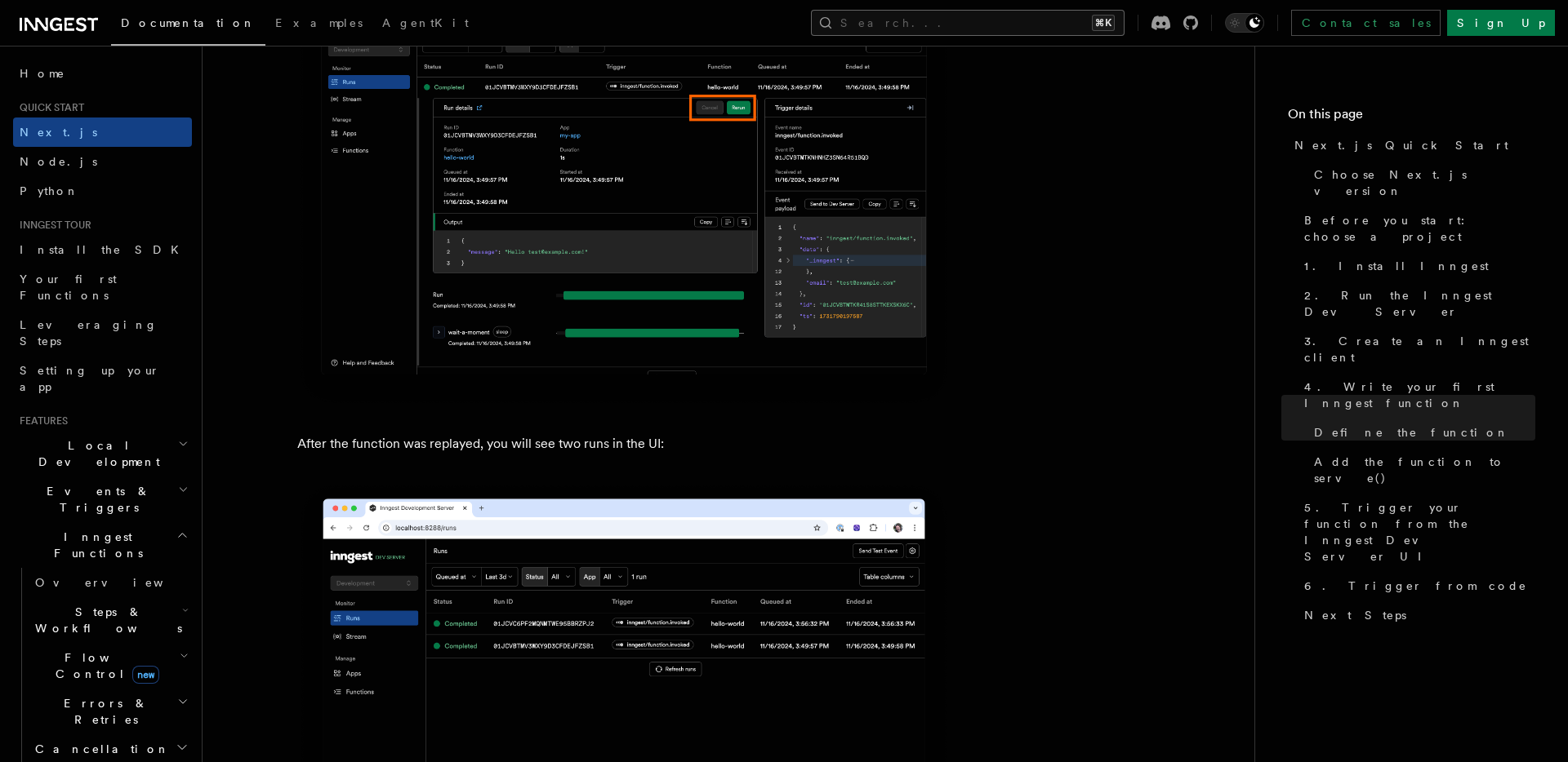
click at [1107, 22] on button "Search... ⌘K" at bounding box center [967, 23] width 314 height 26
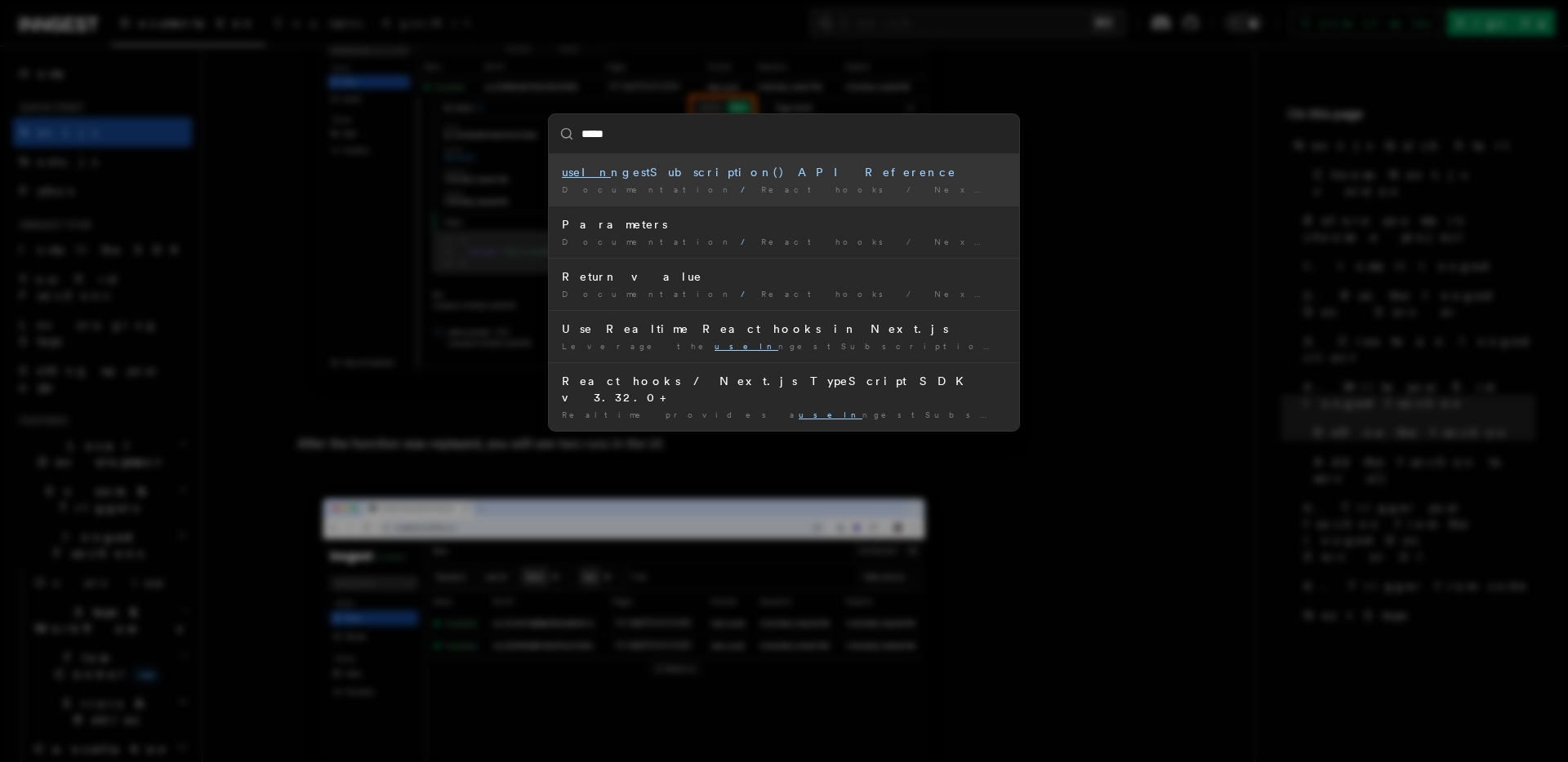
type input "******"
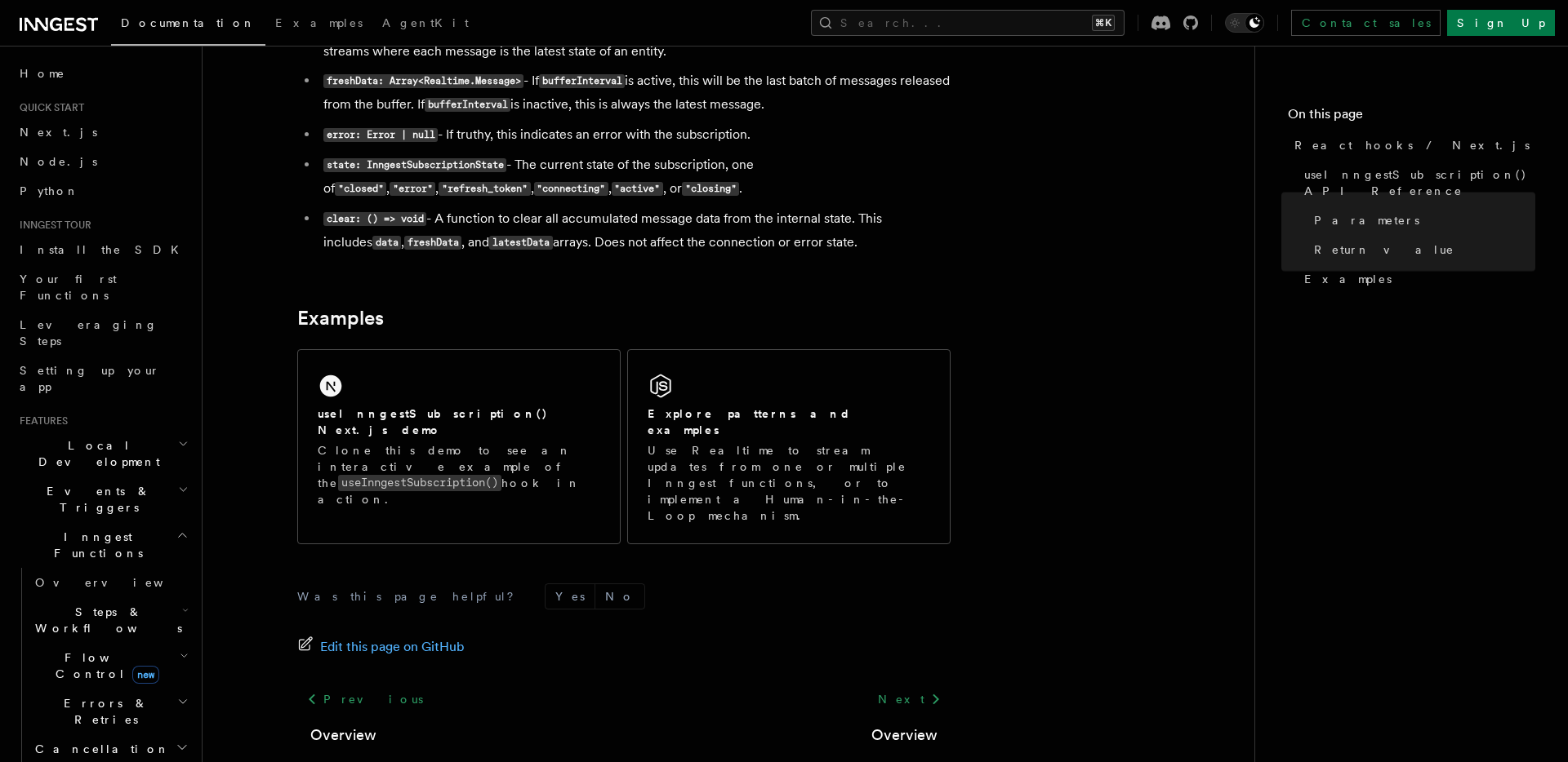
scroll to position [1537, 0]
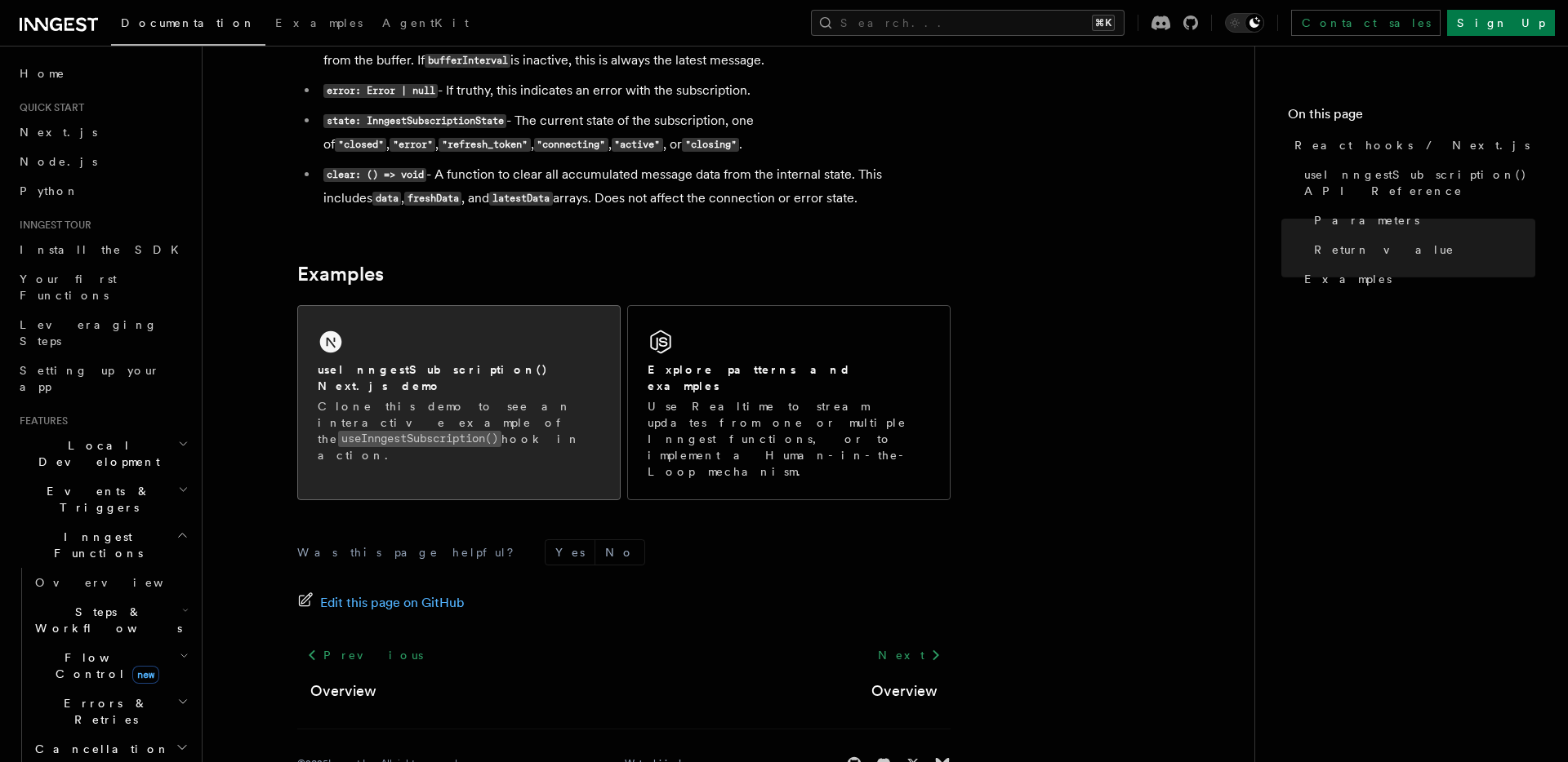
click at [530, 370] on div "useInngestSubscription() Next.js demo" at bounding box center [459, 379] width 283 height 34
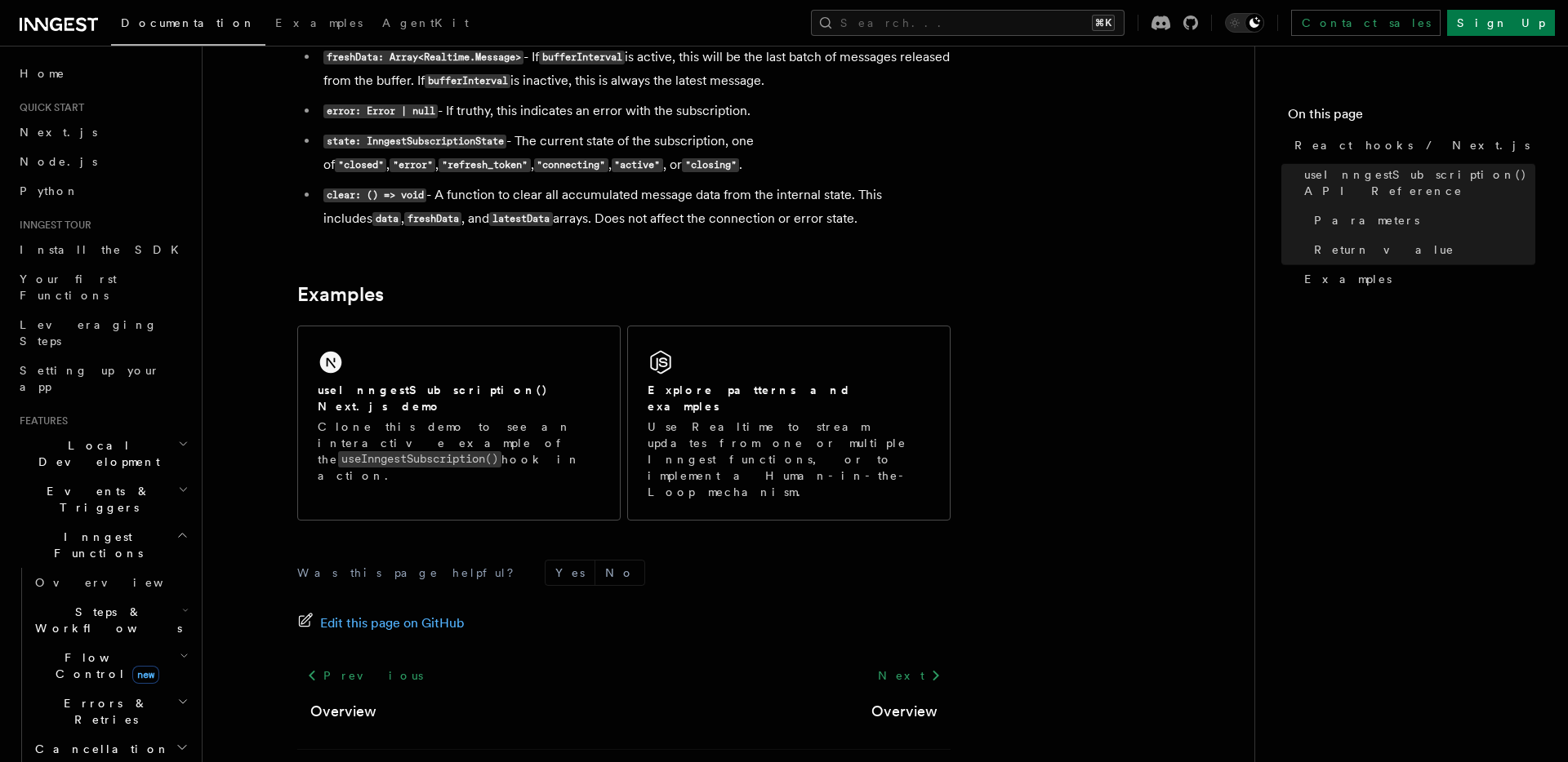
scroll to position [1537, 0]
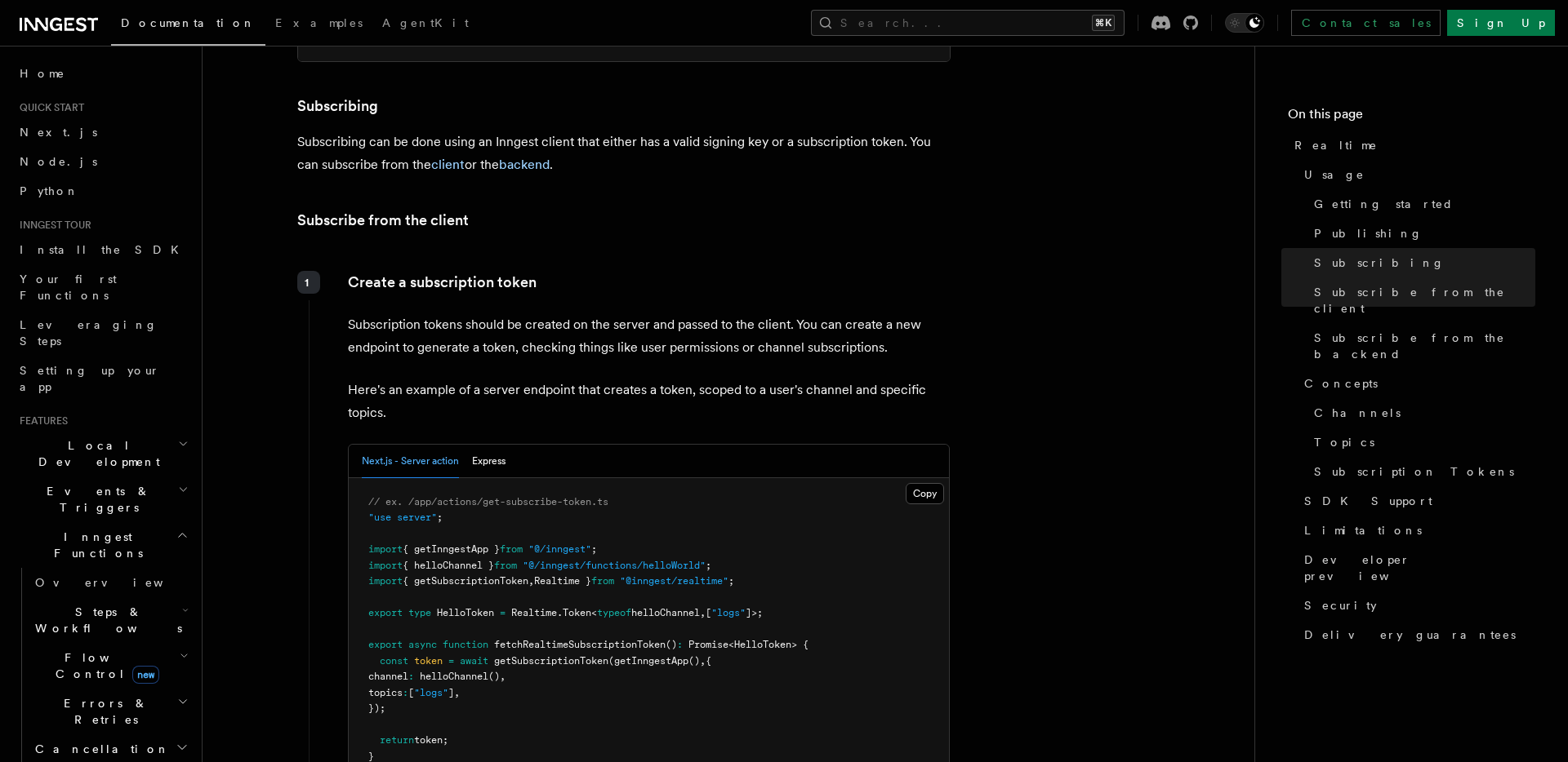
scroll to position [1811, 0]
click at [1054, 25] on button "Search... ⌘K" at bounding box center [967, 23] width 314 height 26
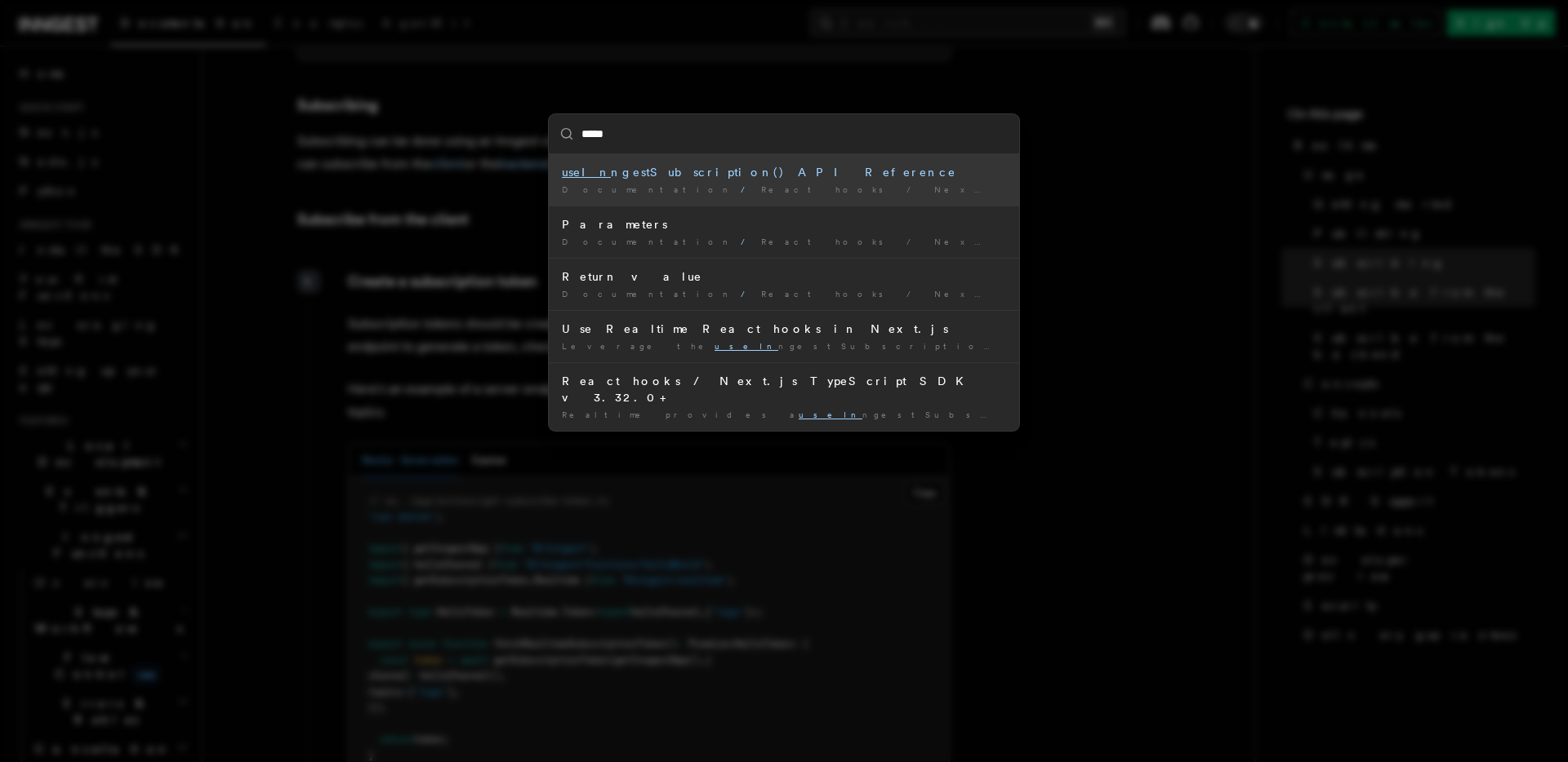
type input "******"
click at [732, 172] on div "useInn gestSubscription() API Reference" at bounding box center [784, 172] width 445 height 16
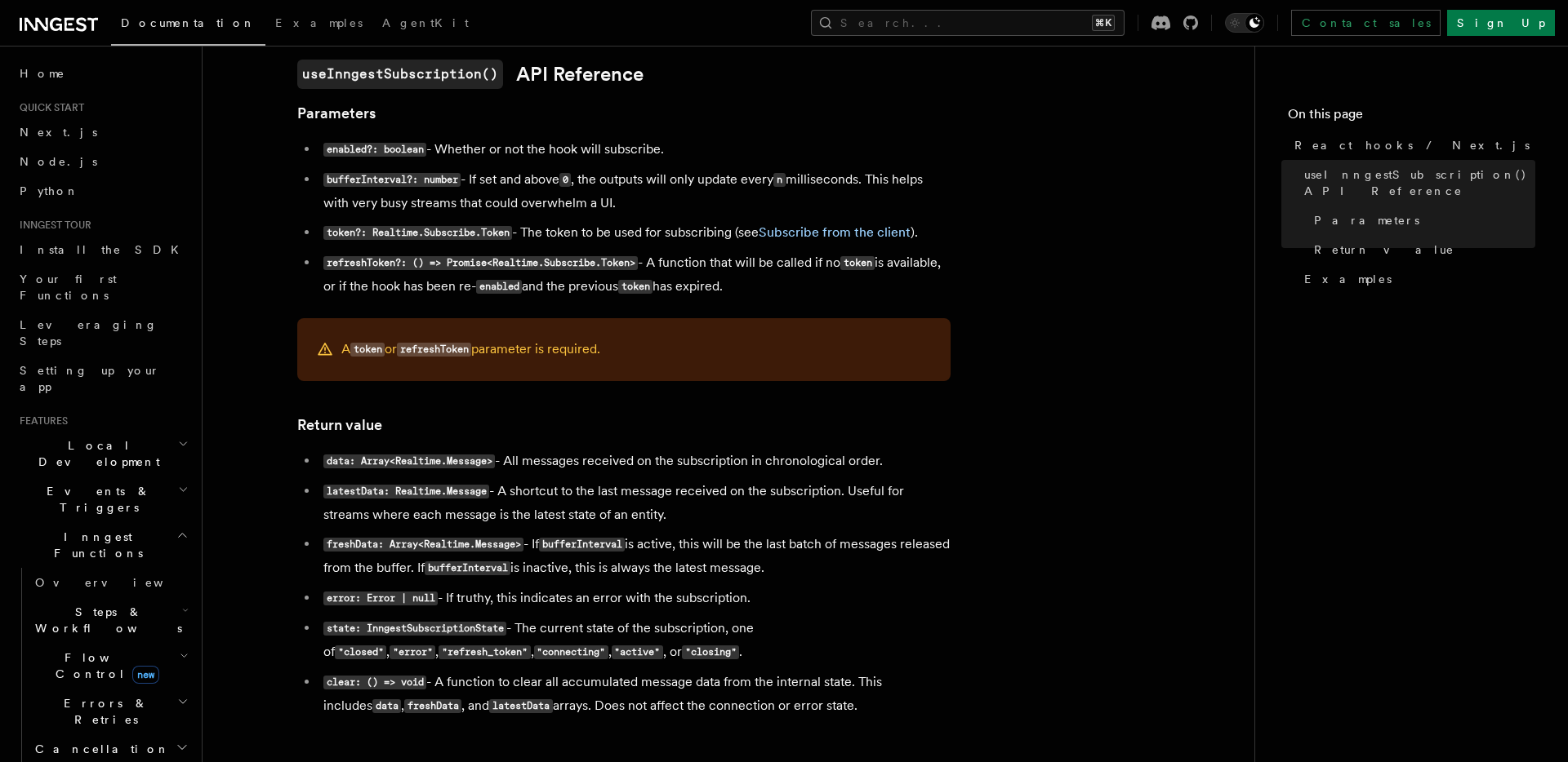
scroll to position [1035, 0]
